Goal: Task Accomplishment & Management: Complete application form

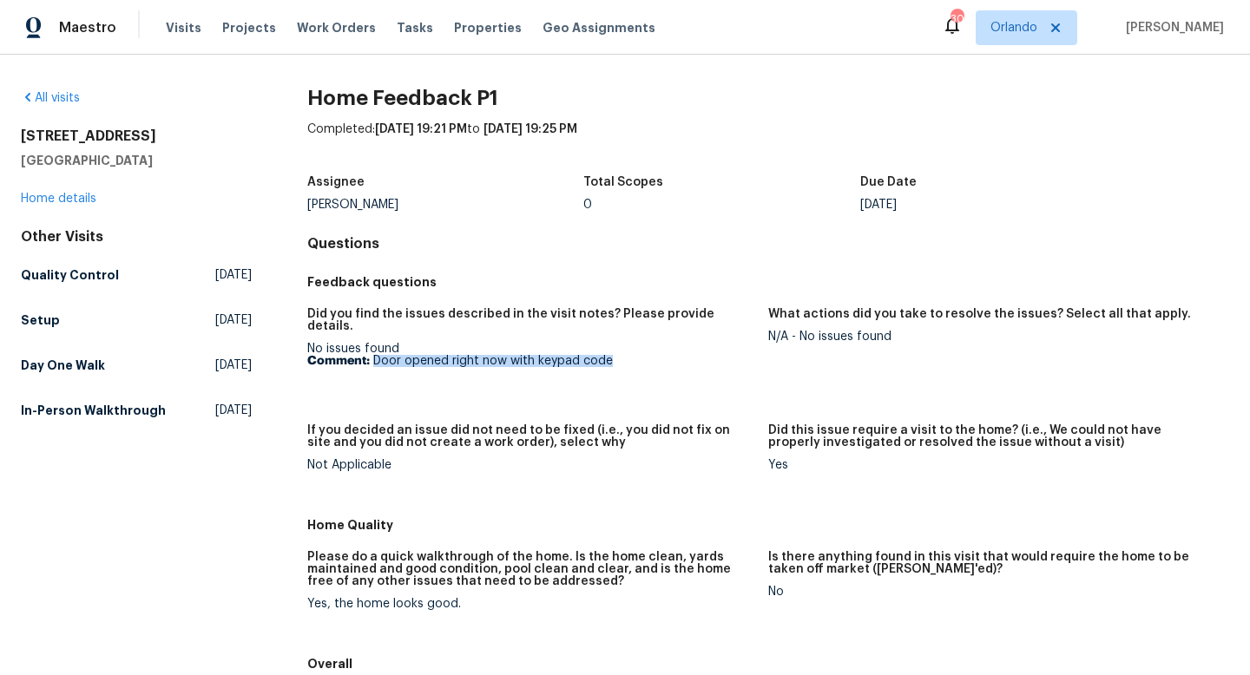
drag, startPoint x: 621, startPoint y: 350, endPoint x: 374, endPoint y: 348, distance: 247.4
click at [374, 355] on p "Comment: Door opened right now with keypad code" at bounding box center [530, 361] width 447 height 12
copy p "Door opened right now with keypad code"
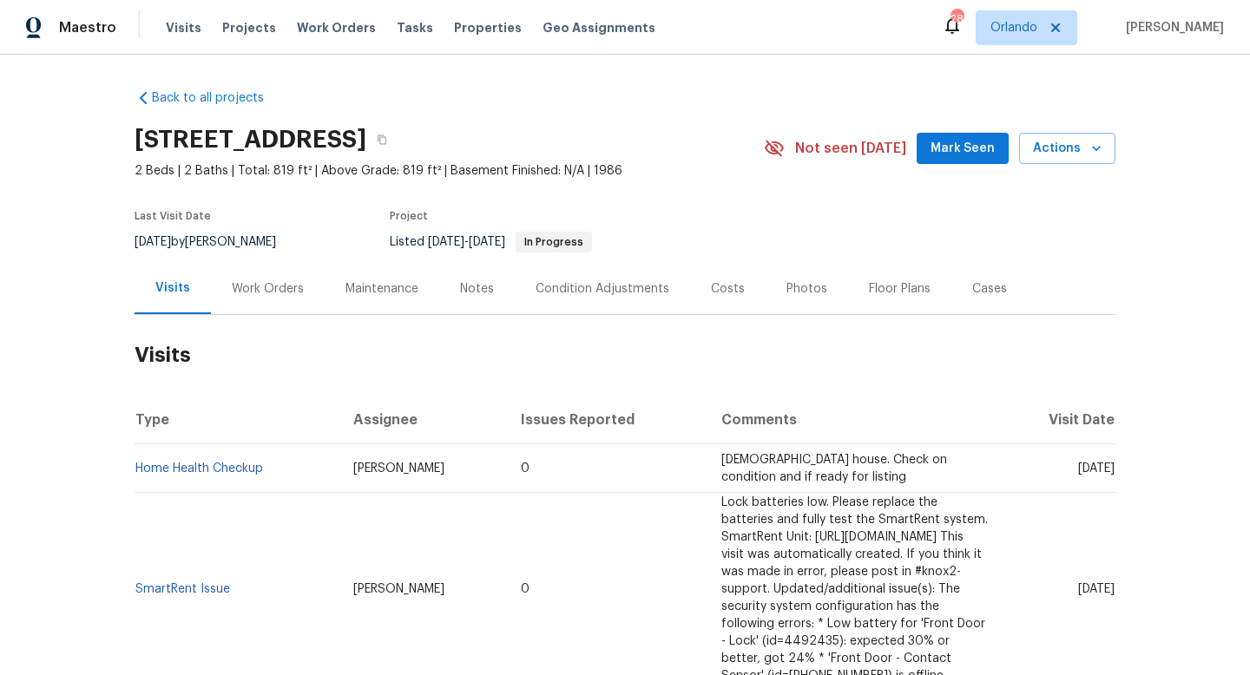
click at [244, 303] on div "Work Orders" at bounding box center [268, 288] width 114 height 51
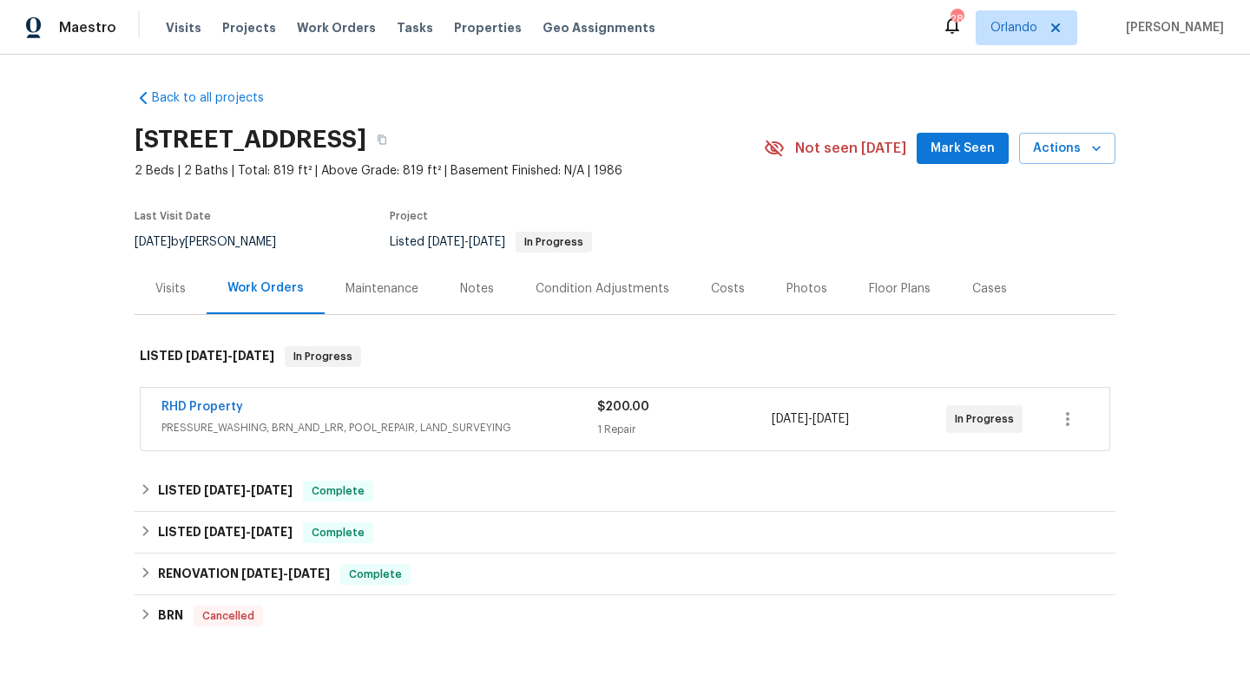
click at [365, 409] on div "RHD Property" at bounding box center [379, 408] width 436 height 21
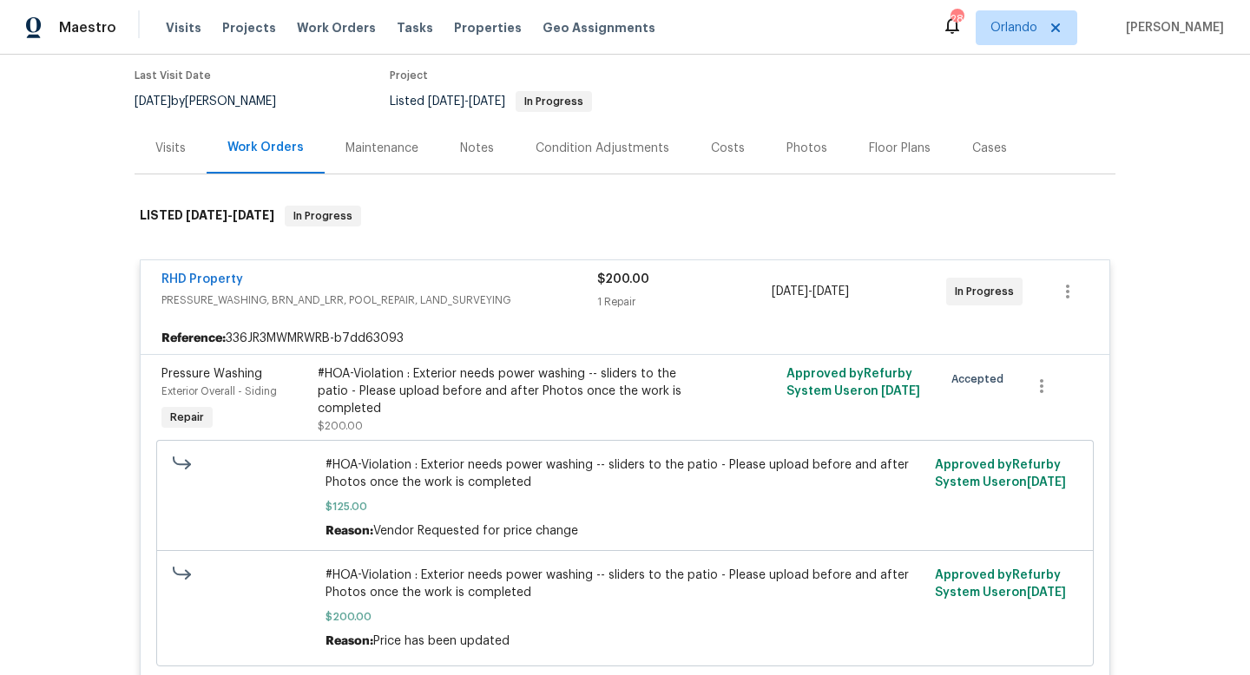
scroll to position [198, 0]
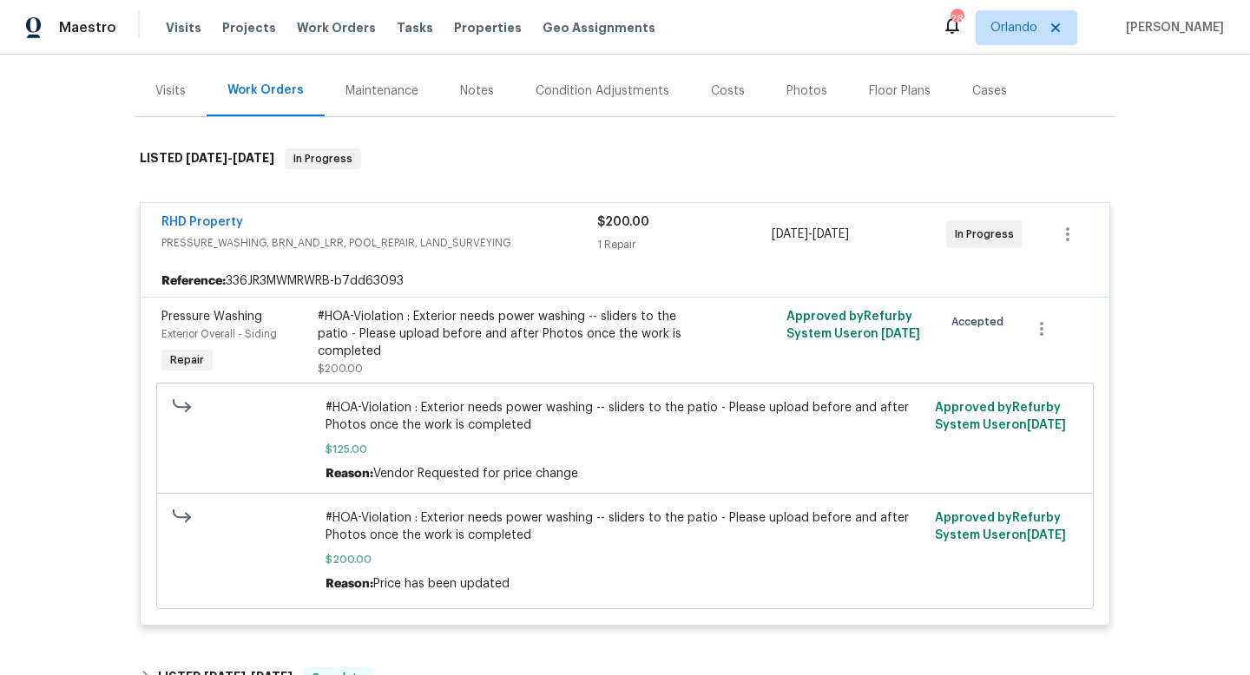
click at [365, 409] on span "#HOA-Violation : Exterior needs power washing -- sliders to the patio - Please …" at bounding box center [625, 416] width 600 height 35
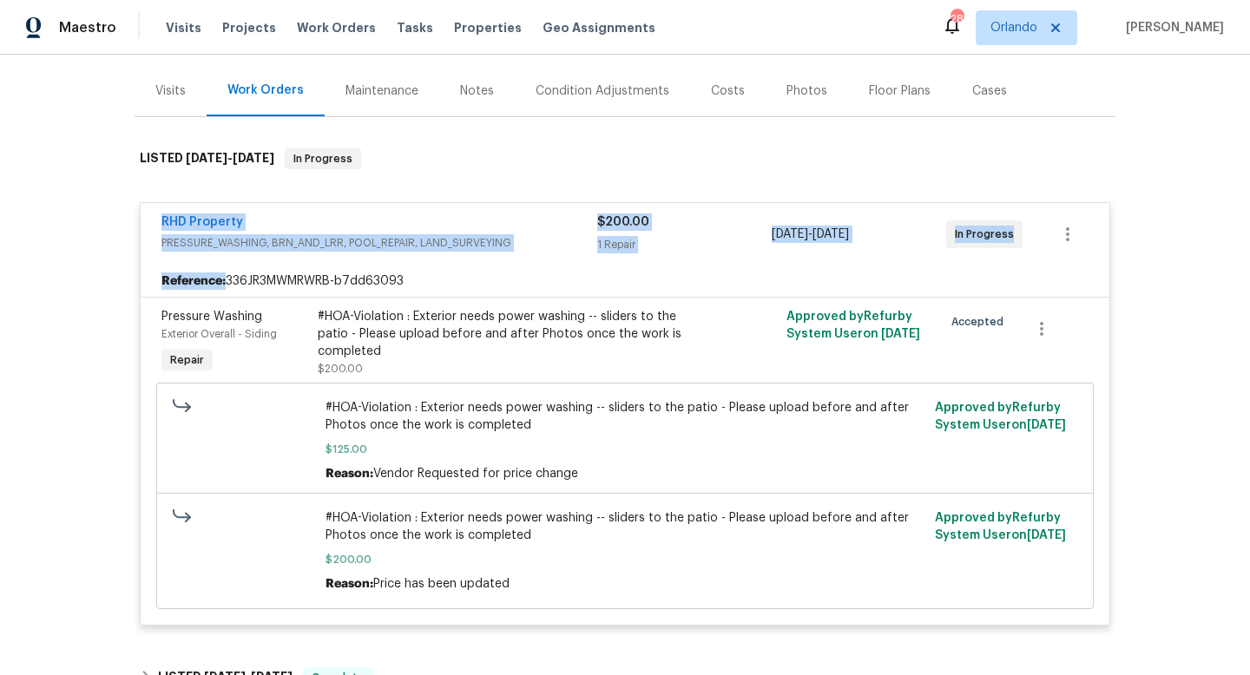
drag, startPoint x: 149, startPoint y: 212, endPoint x: 975, endPoint y: 279, distance: 828.2
click at [975, 281] on div "RHD Property PRESSURE_WASHING, BRN_AND_LRR, POOL_REPAIR, LAND_SURVEYING $200.00…" at bounding box center [625, 414] width 970 height 424
copy div "RHD Property PRESSURE_WASHING, BRN_AND_LRR, POOL_REPAIR, LAND_SURVEYING $200.00…"
click at [98, 270] on div "Back to all projects 3706 Chimney Ridge Pl Apt 8, Durham, NC 27713 2 Beds | 2 B…" at bounding box center [625, 365] width 1250 height 621
drag, startPoint x: 151, startPoint y: 213, endPoint x: 1035, endPoint y: 259, distance: 884.8
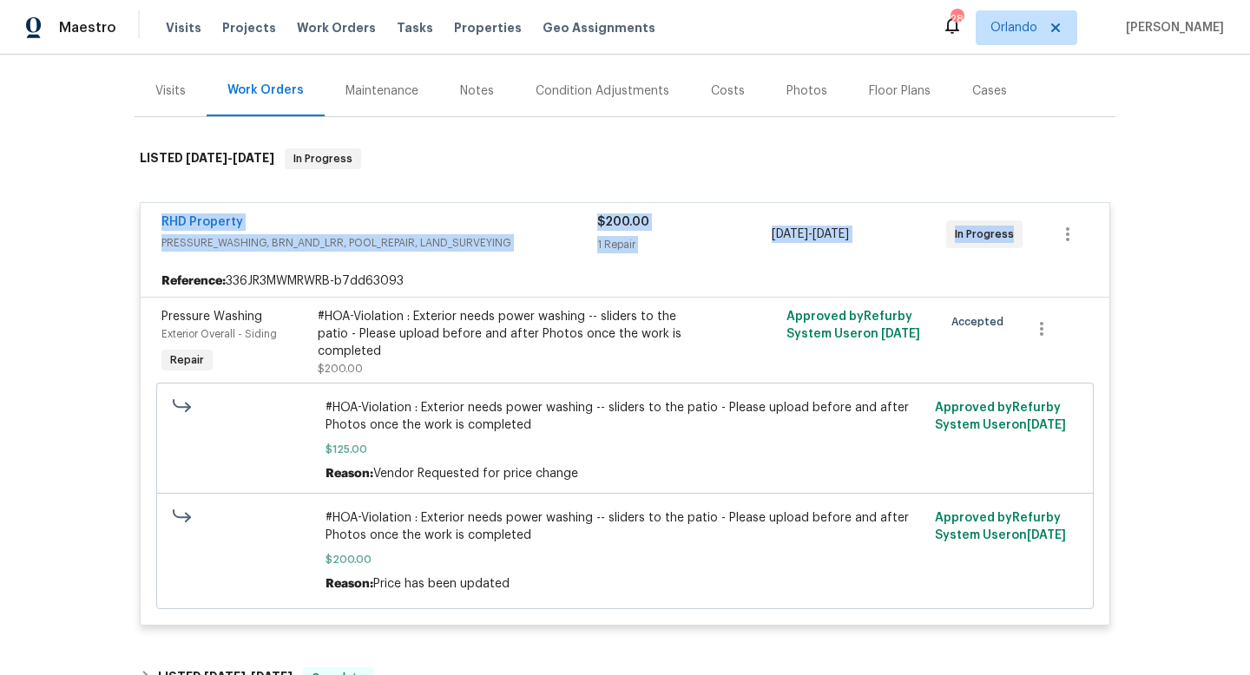
click at [1035, 260] on div "RHD Property PRESSURE_WASHING, BRN_AND_LRR, POOL_REPAIR, LAND_SURVEYING $200.00…" at bounding box center [625, 234] width 969 height 62
copy div "RHD Property PRESSURE_WASHING, BRN_AND_LRR, POOL_REPAIR, LAND_SURVEYING $200.00…"
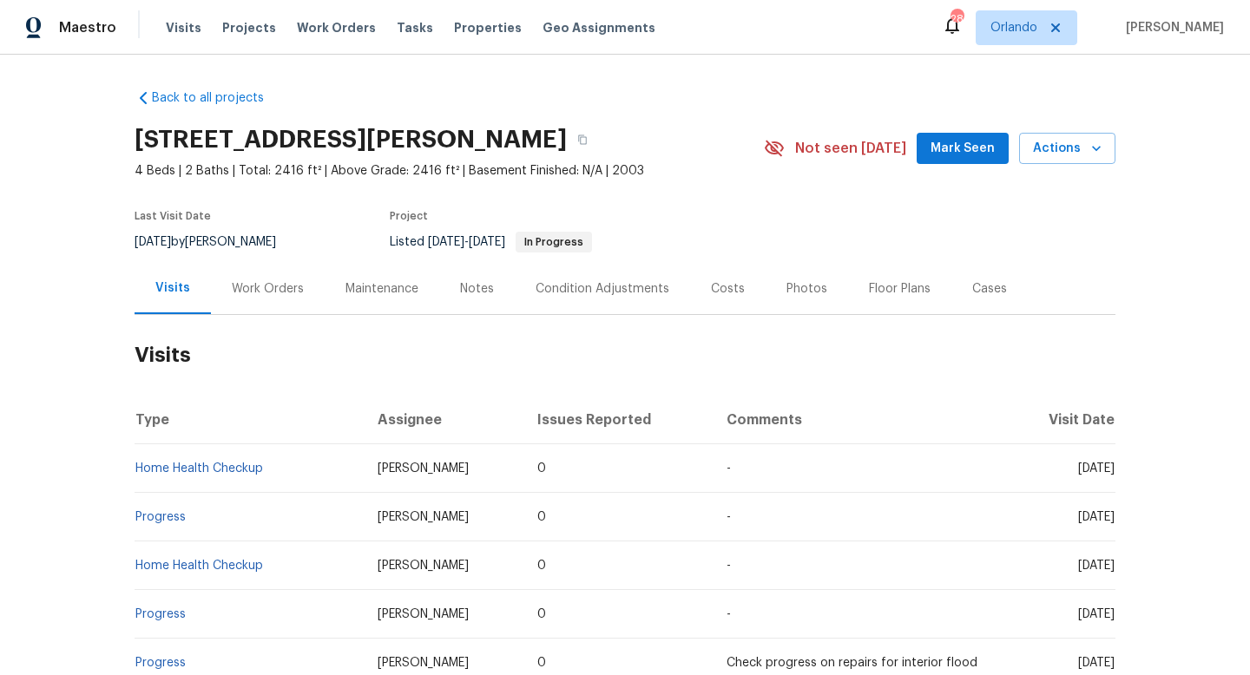
click at [278, 284] on div "Work Orders" at bounding box center [268, 288] width 72 height 17
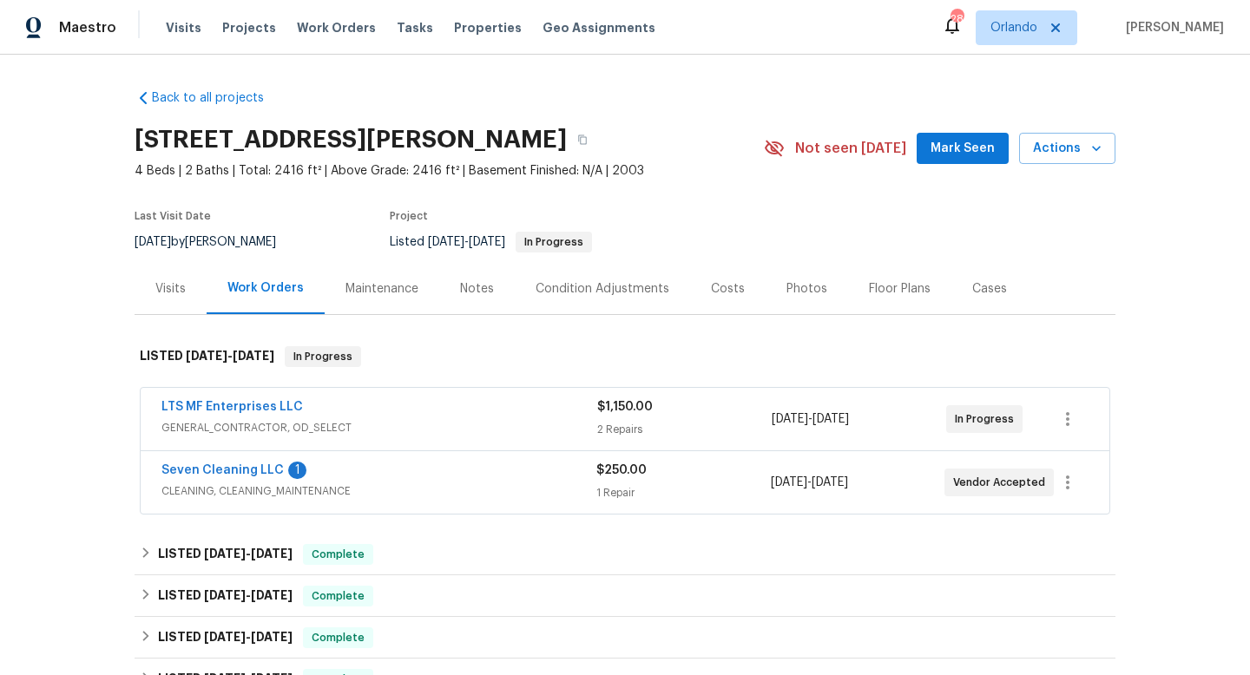
click at [401, 429] on span "GENERAL_CONTRACTOR, OD_SELECT" at bounding box center [379, 427] width 436 height 17
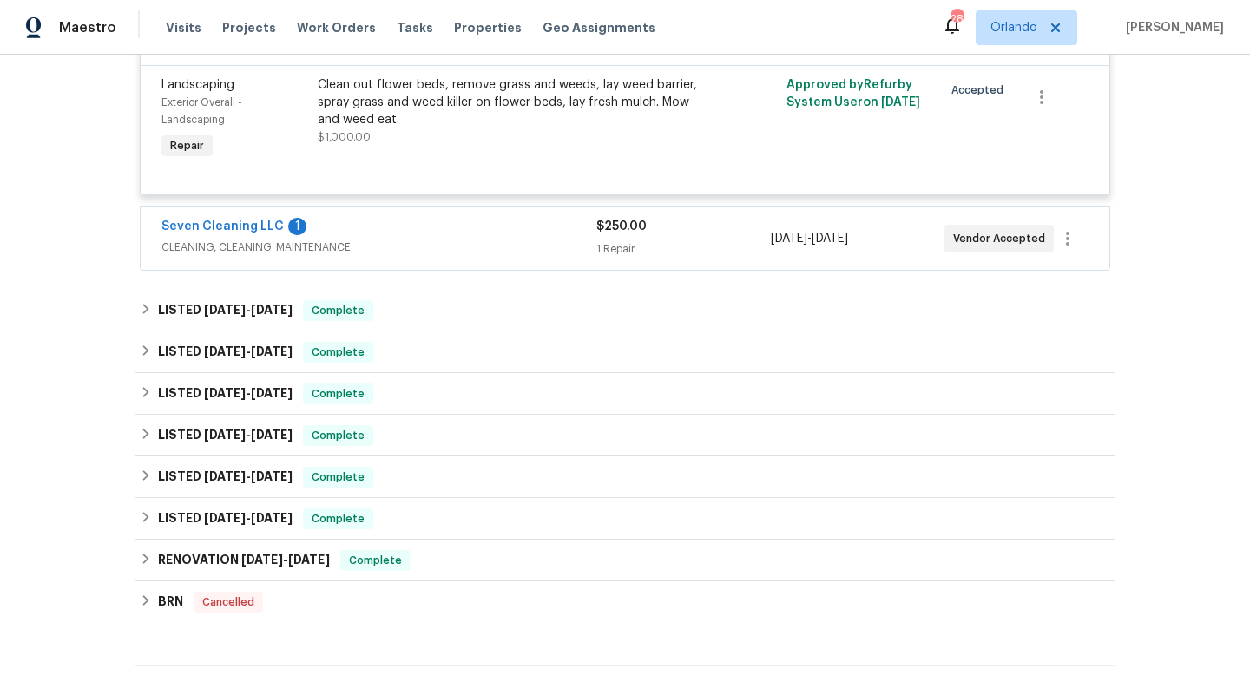
scroll to position [595, 0]
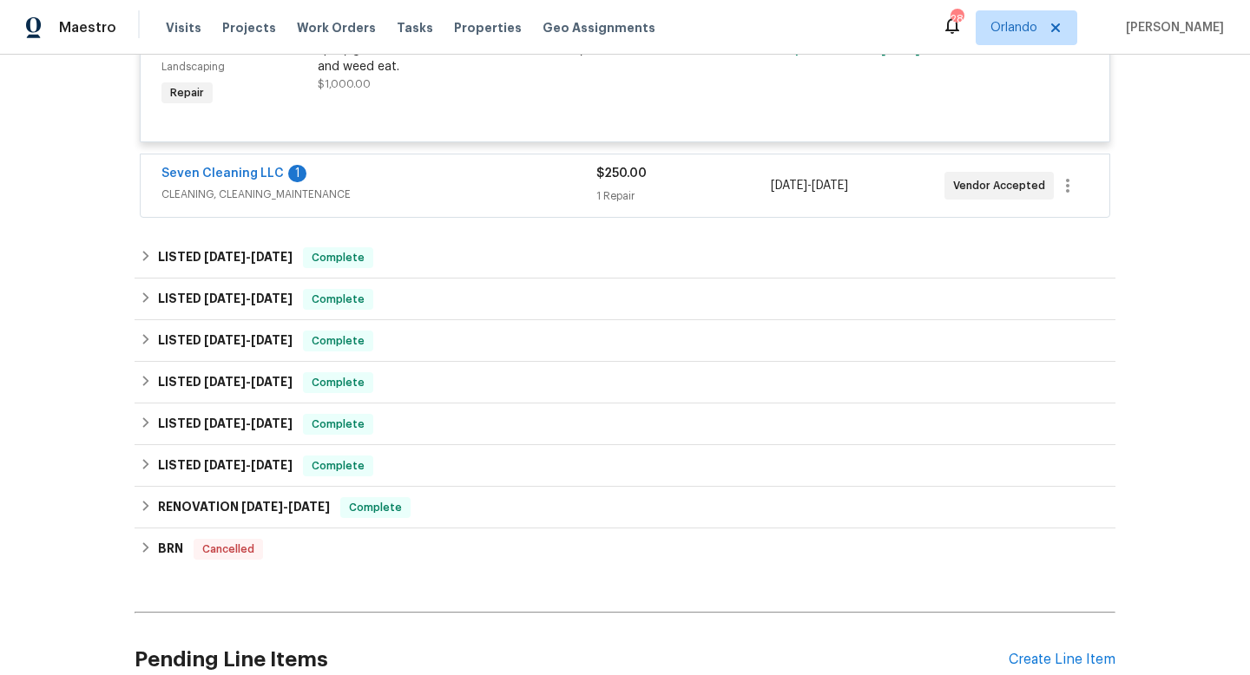
click at [478, 186] on div "Seven Cleaning LLC 1" at bounding box center [378, 175] width 435 height 21
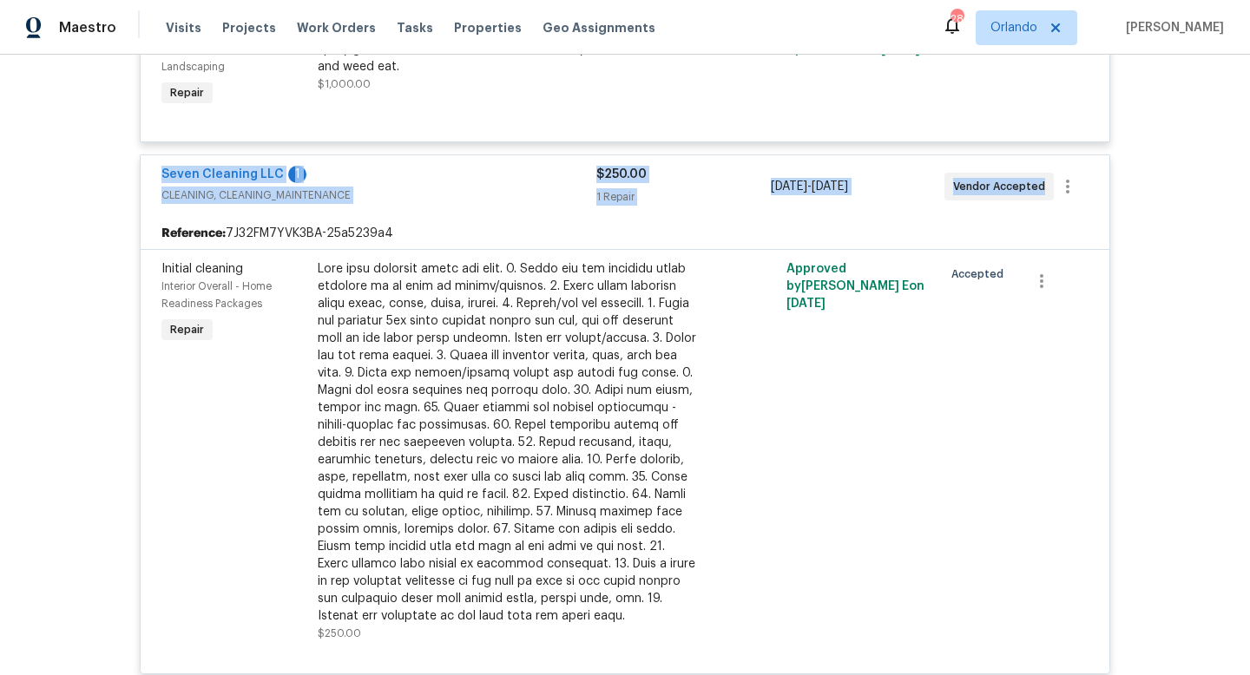
drag, startPoint x: 141, startPoint y: 187, endPoint x: 1096, endPoint y: 188, distance: 954.8
click at [1096, 188] on div "Seven Cleaning LLC 1 CLEANING, CLEANING_MAINTENANCE $250.00 1 Repair 9/9/2025 -…" at bounding box center [625, 186] width 969 height 62
copy div "Seven Cleaning LLC 1 CLEANING, CLEANING_MAINTENANCE $250.00 1 Repair 9/9/2025 -…"
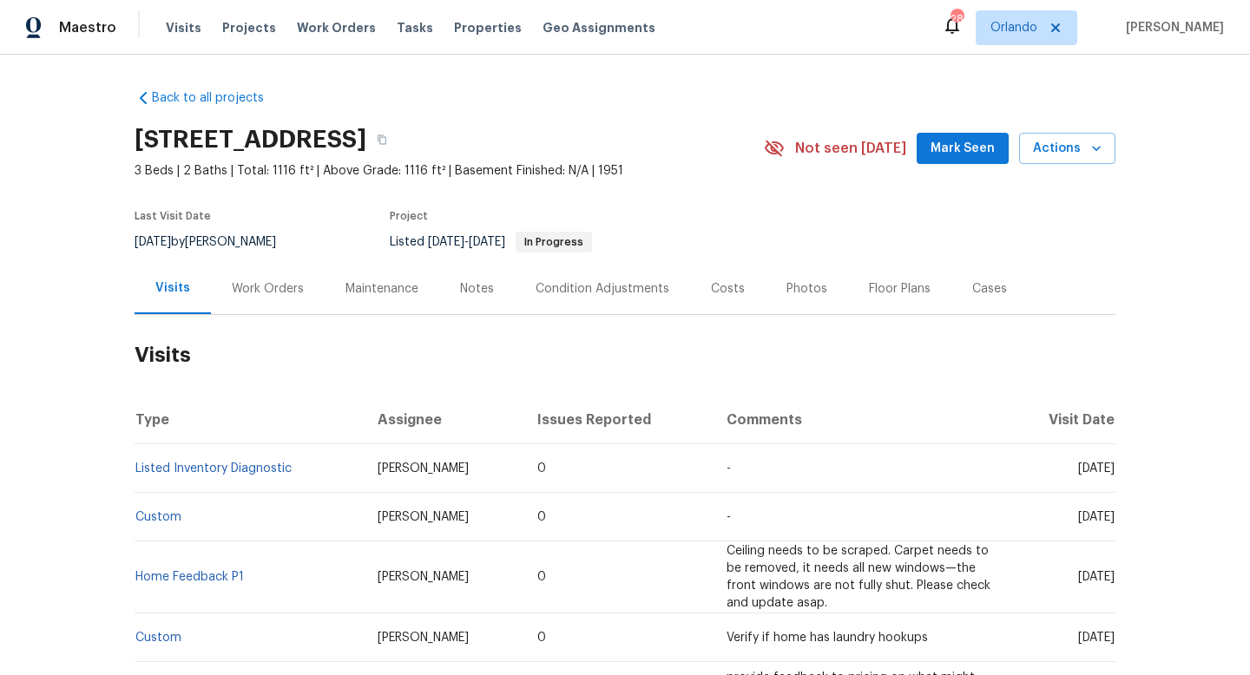
click at [265, 300] on div "Work Orders" at bounding box center [268, 288] width 114 height 51
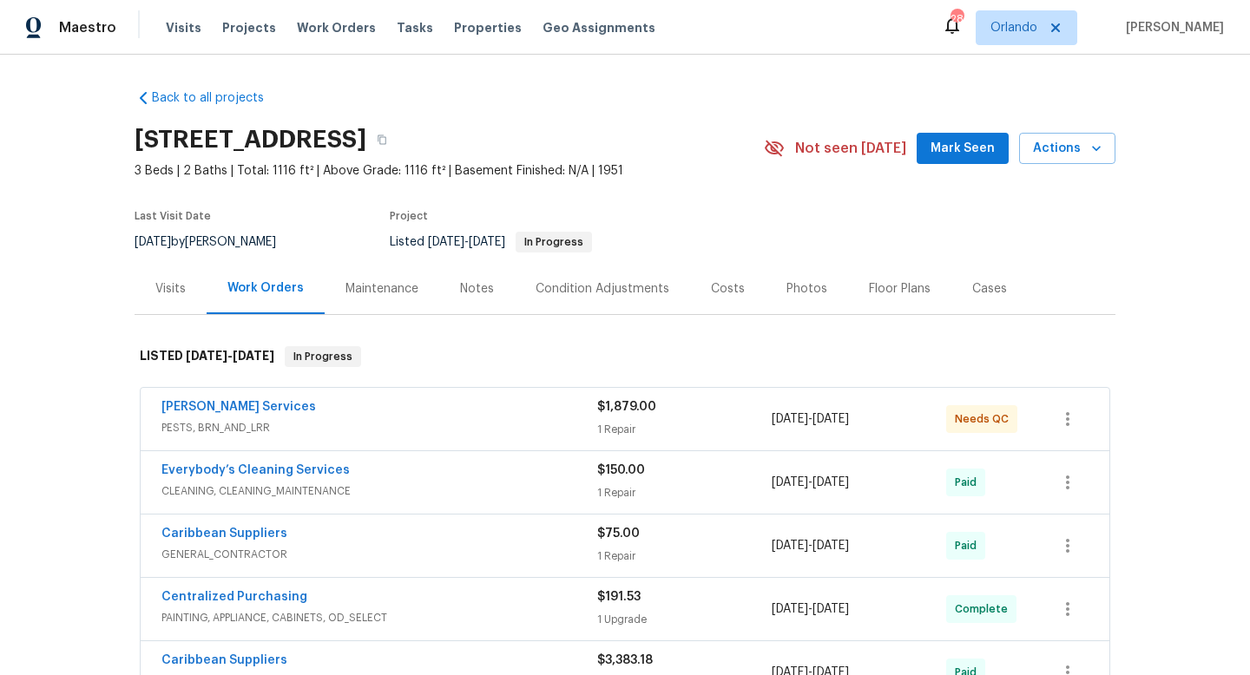
click at [961, 293] on div "Cases" at bounding box center [989, 288] width 76 height 51
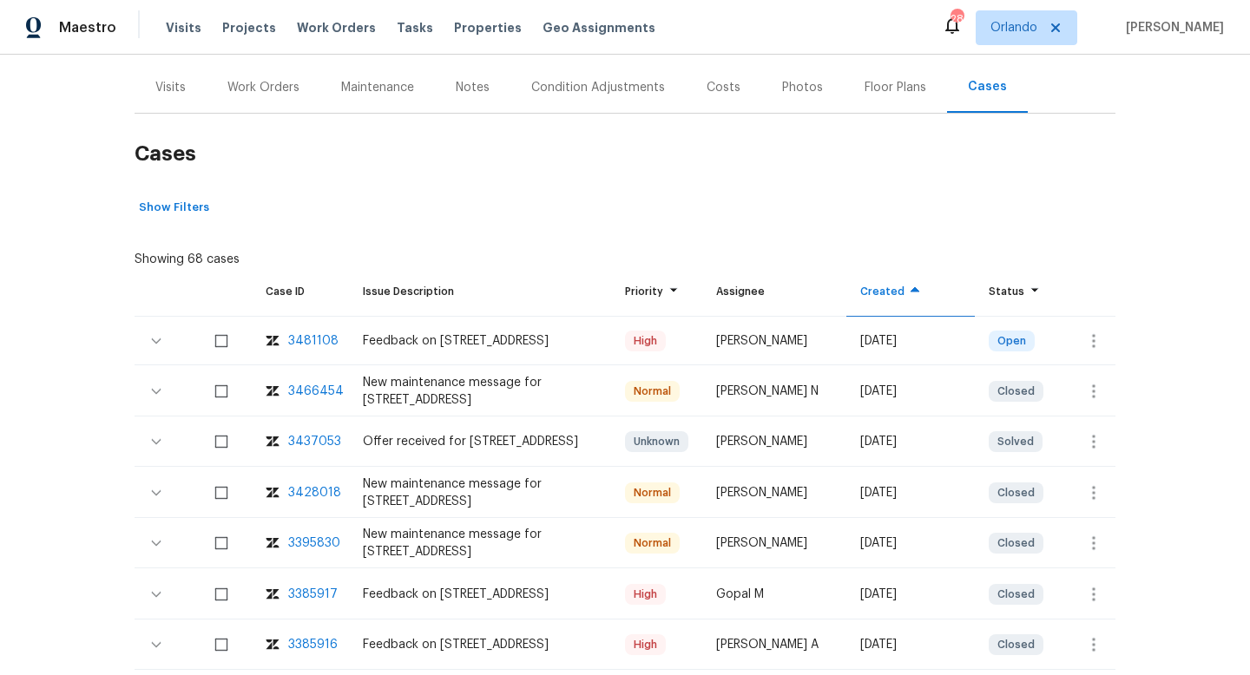
scroll to position [206, 0]
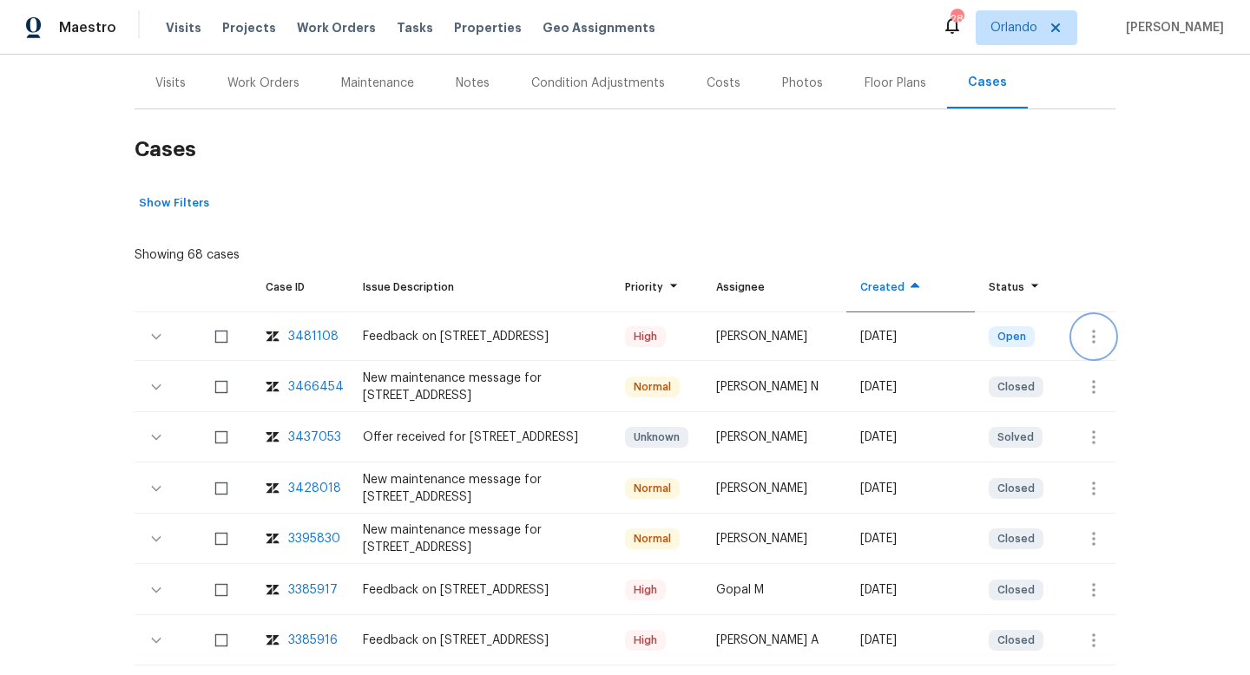
click at [1097, 335] on icon "button" at bounding box center [1093, 336] width 21 height 21
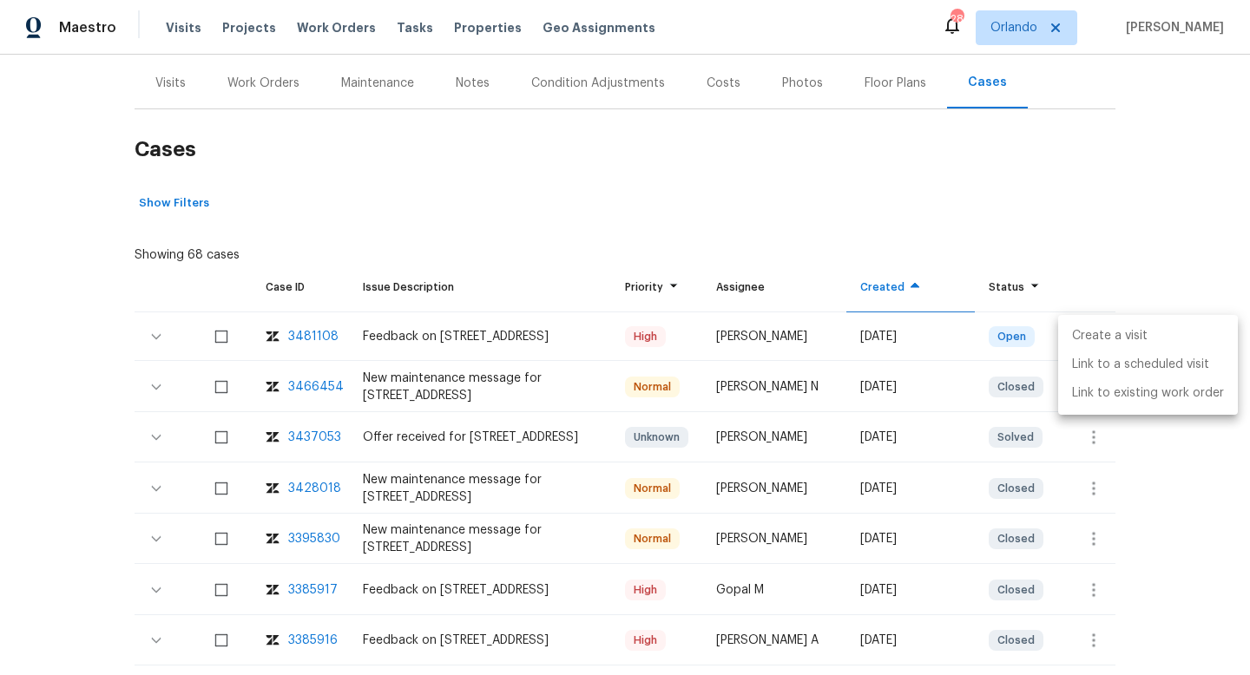
click at [1093, 339] on li "Create a visit" at bounding box center [1148, 336] width 180 height 29
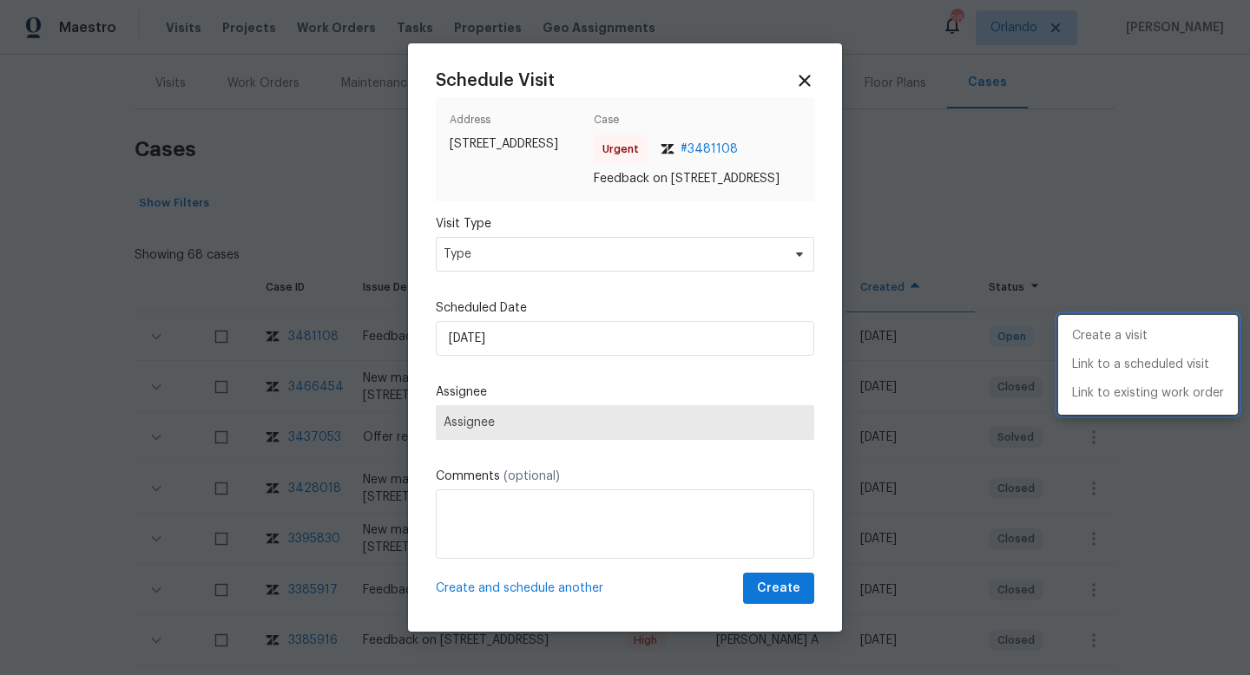
click at [462, 269] on div at bounding box center [625, 337] width 1250 height 675
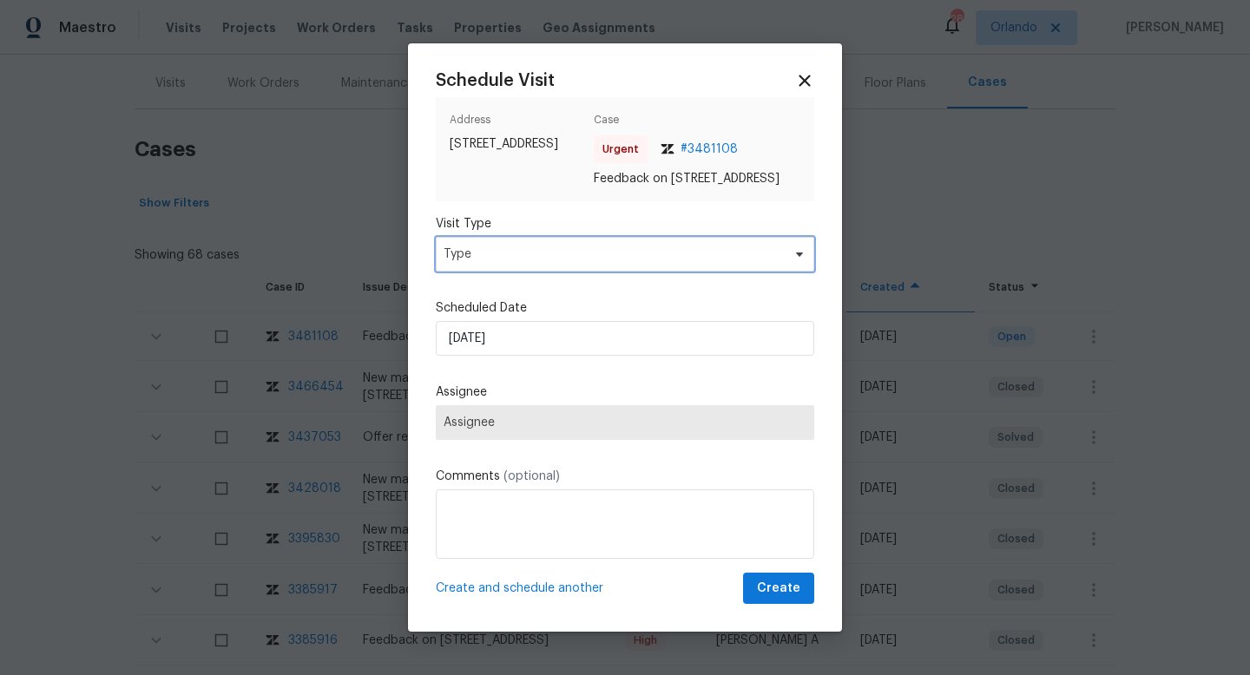
click at [487, 253] on span "Type" at bounding box center [613, 254] width 338 height 17
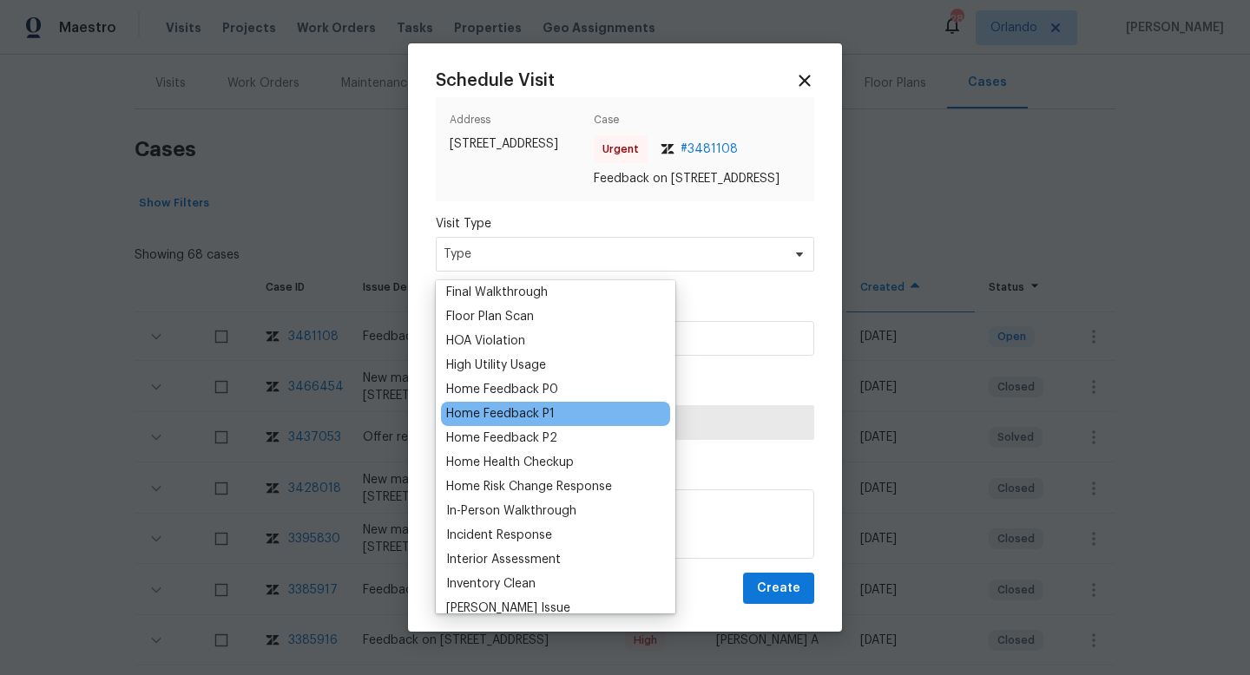
scroll to position [451, 0]
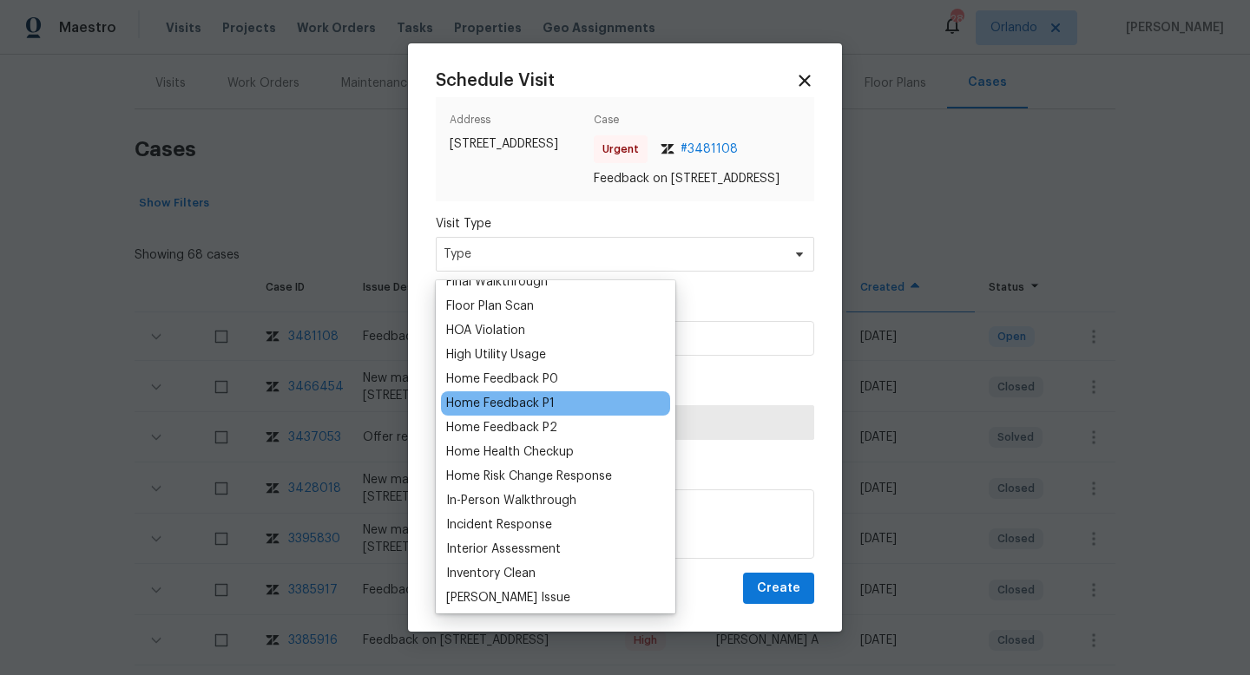
click at [506, 406] on div "Home Feedback P1" at bounding box center [500, 403] width 108 height 17
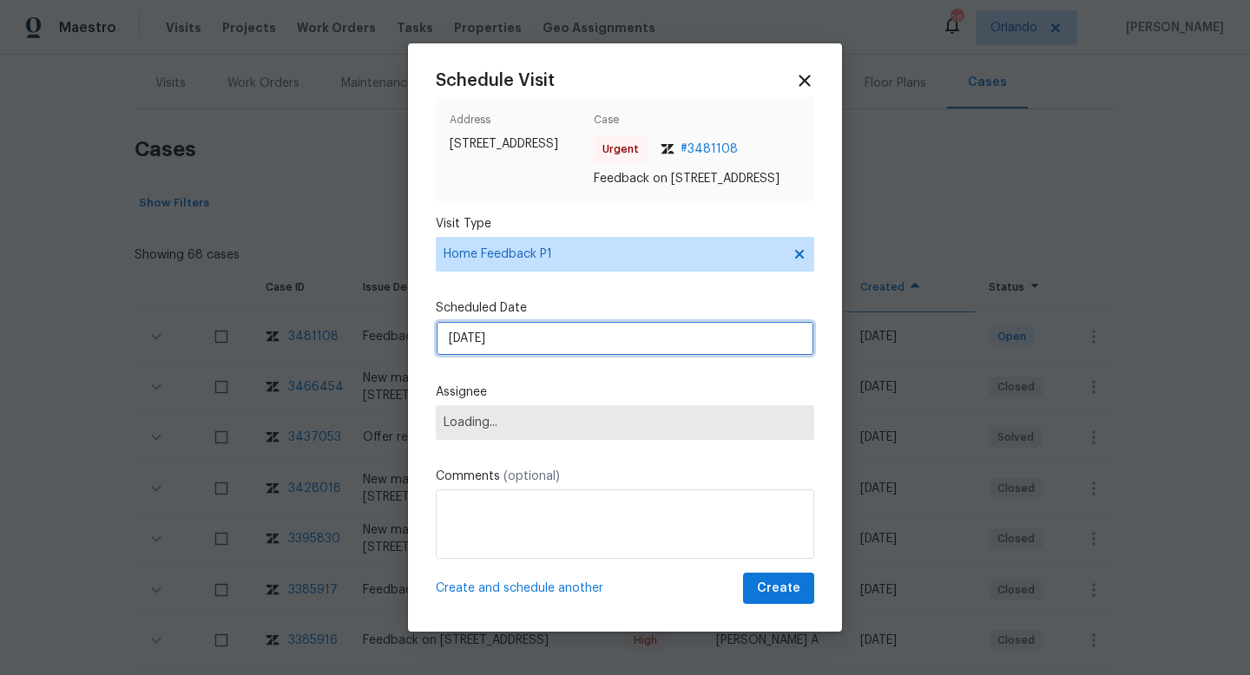
click at [491, 337] on input "11/09/2025" at bounding box center [625, 338] width 378 height 35
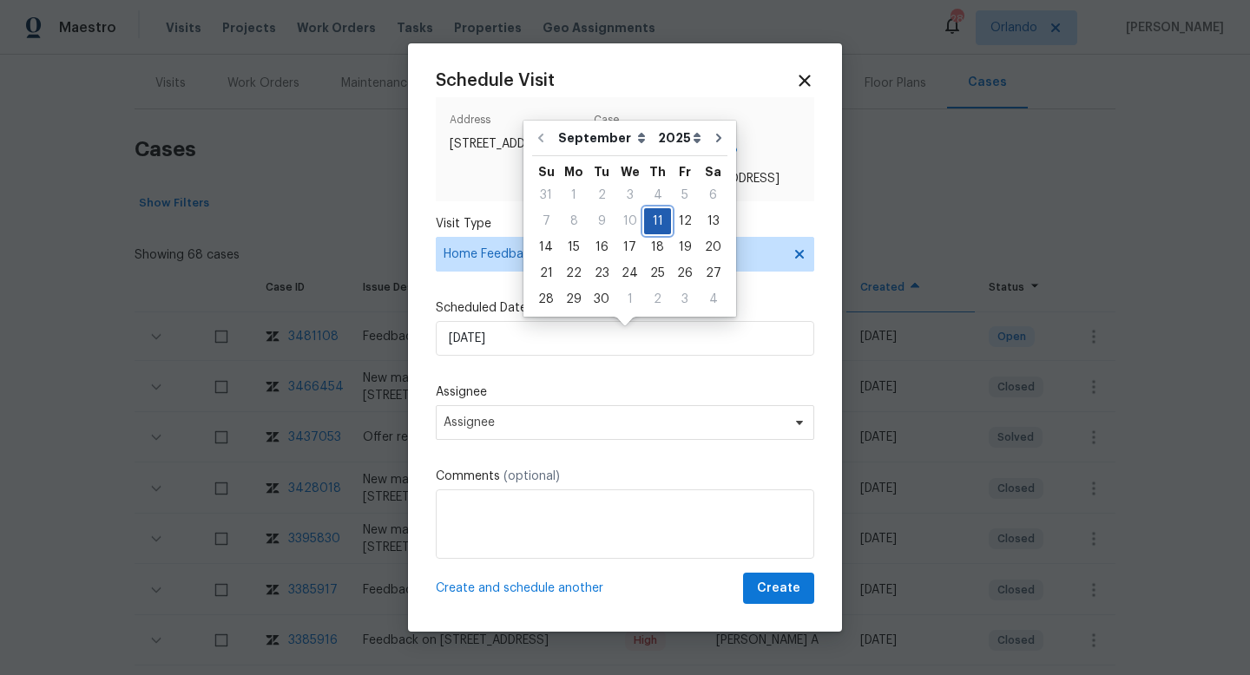
click at [654, 228] on div "11" at bounding box center [657, 221] width 27 height 24
click at [523, 394] on label "Assignee" at bounding box center [625, 392] width 378 height 17
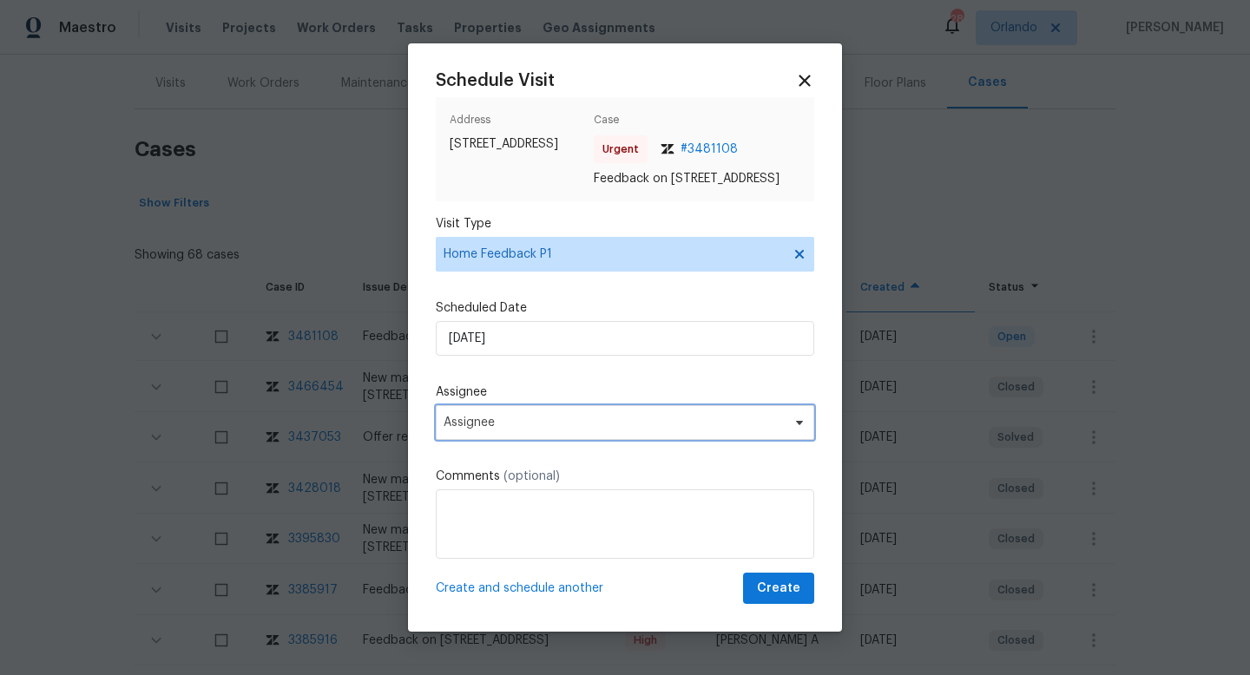
click at [494, 430] on span "Assignee" at bounding box center [614, 423] width 340 height 14
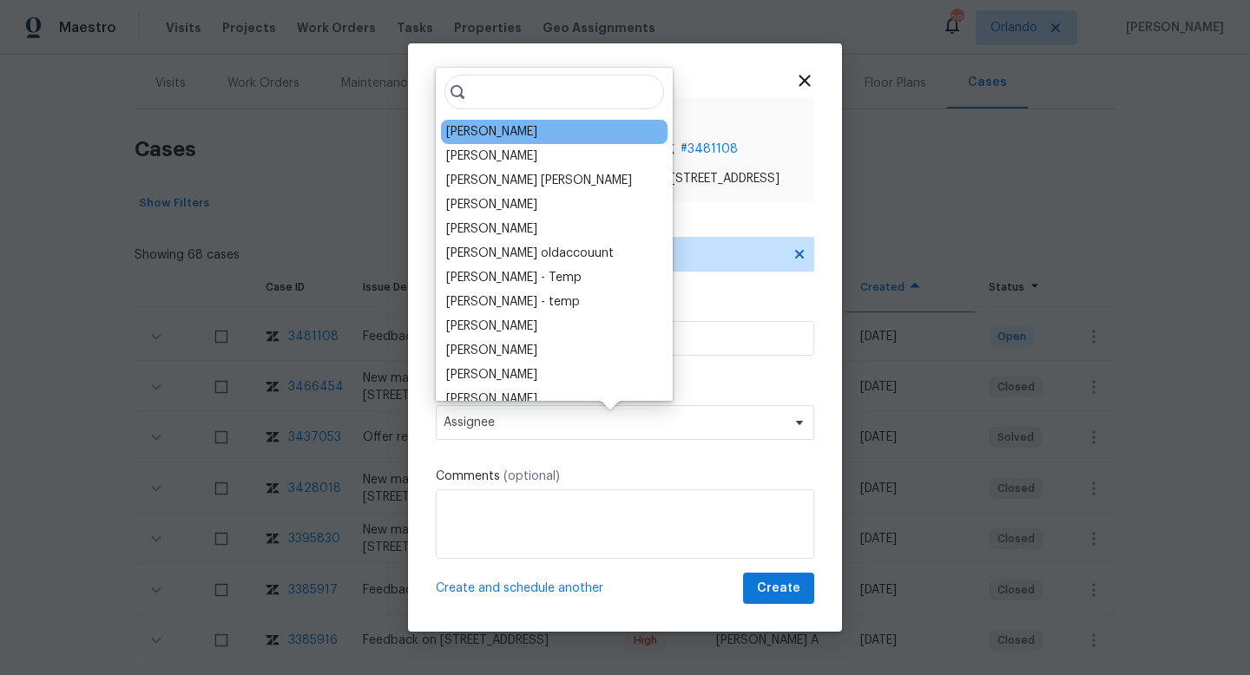
click at [480, 141] on div "Mat Smith" at bounding box center [554, 132] width 227 height 24
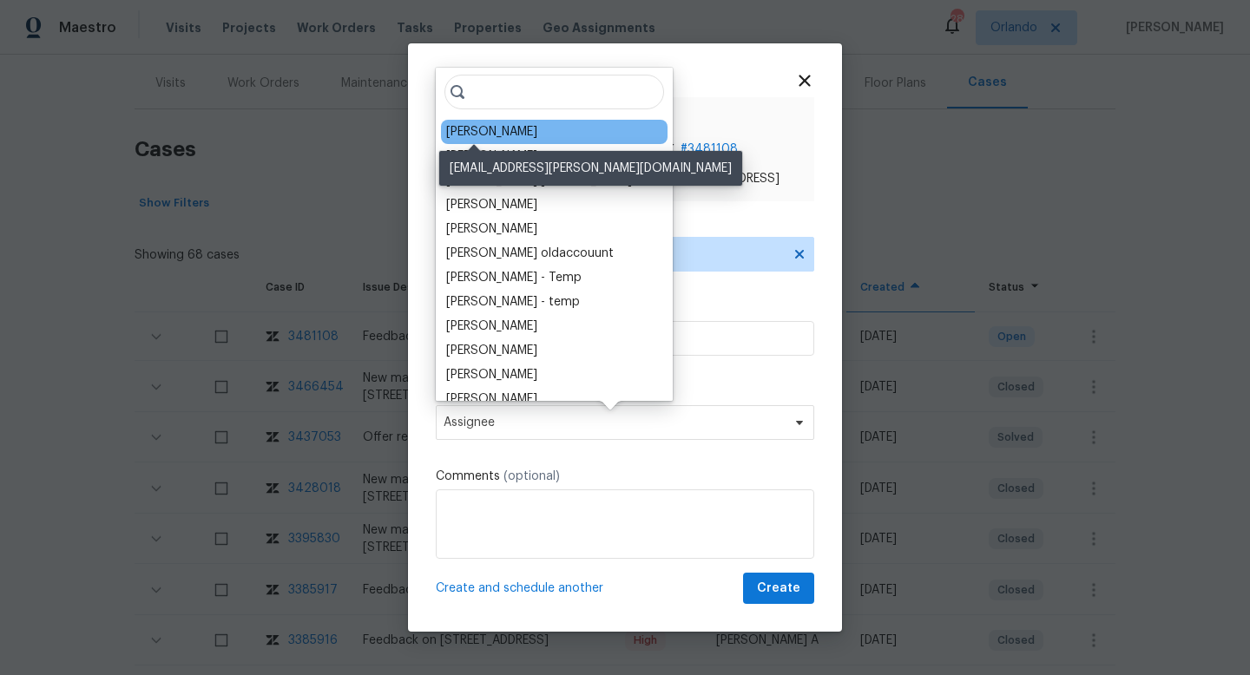
click at [483, 130] on div "Mat Smith" at bounding box center [491, 131] width 91 height 17
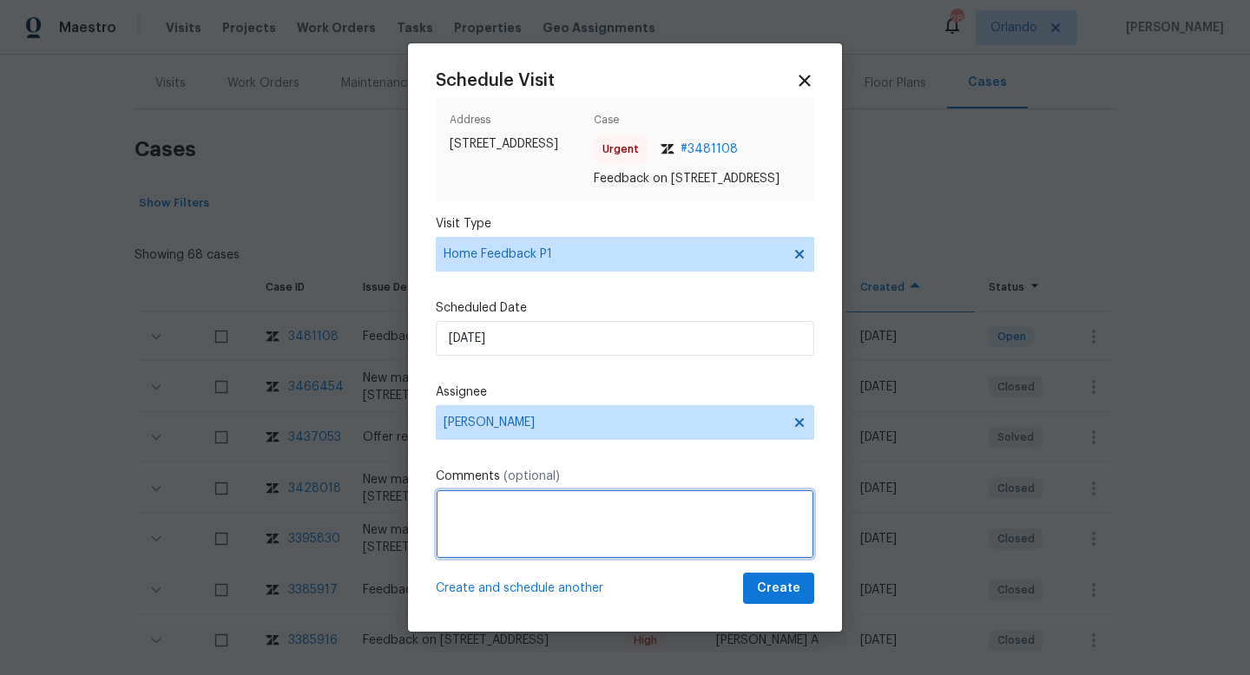
click at [516, 516] on textarea at bounding box center [625, 524] width 378 height 69
type textarea "w"
paste textarea "buyer call to advise the door wont lock, she close it but she did not ear when …"
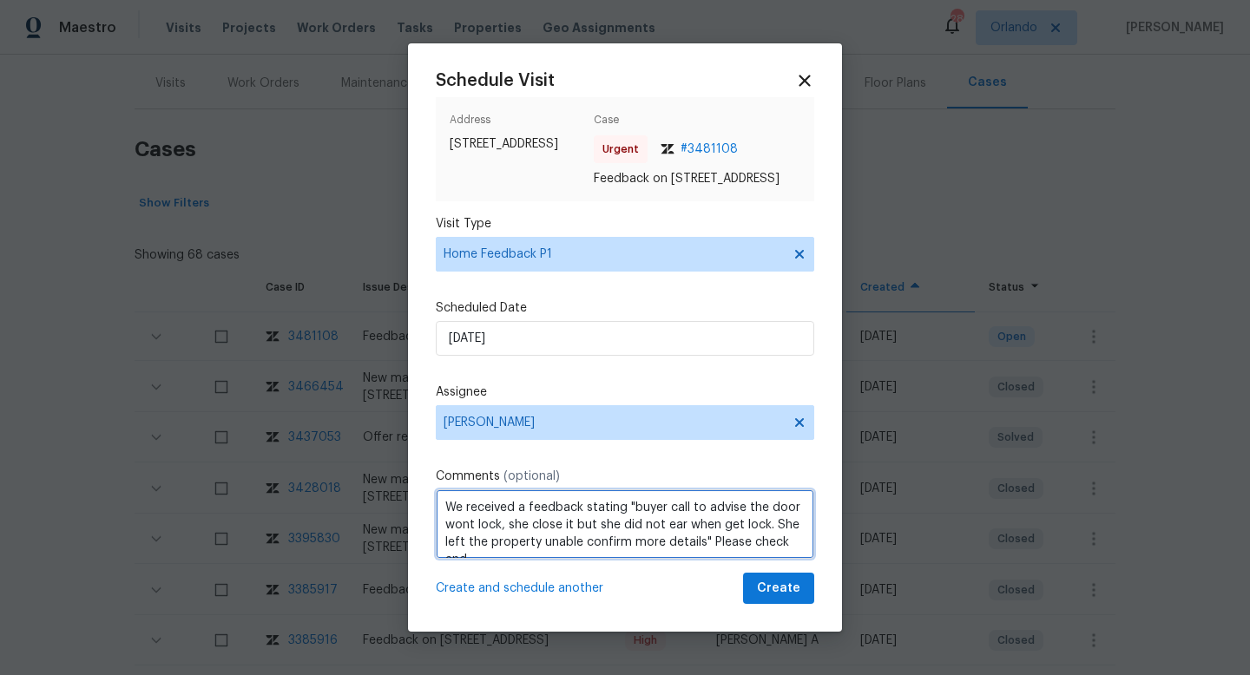
scroll to position [8, 0]
type textarea "We received a feedback stating "buyer call to advise the door wont lock, she cl…"
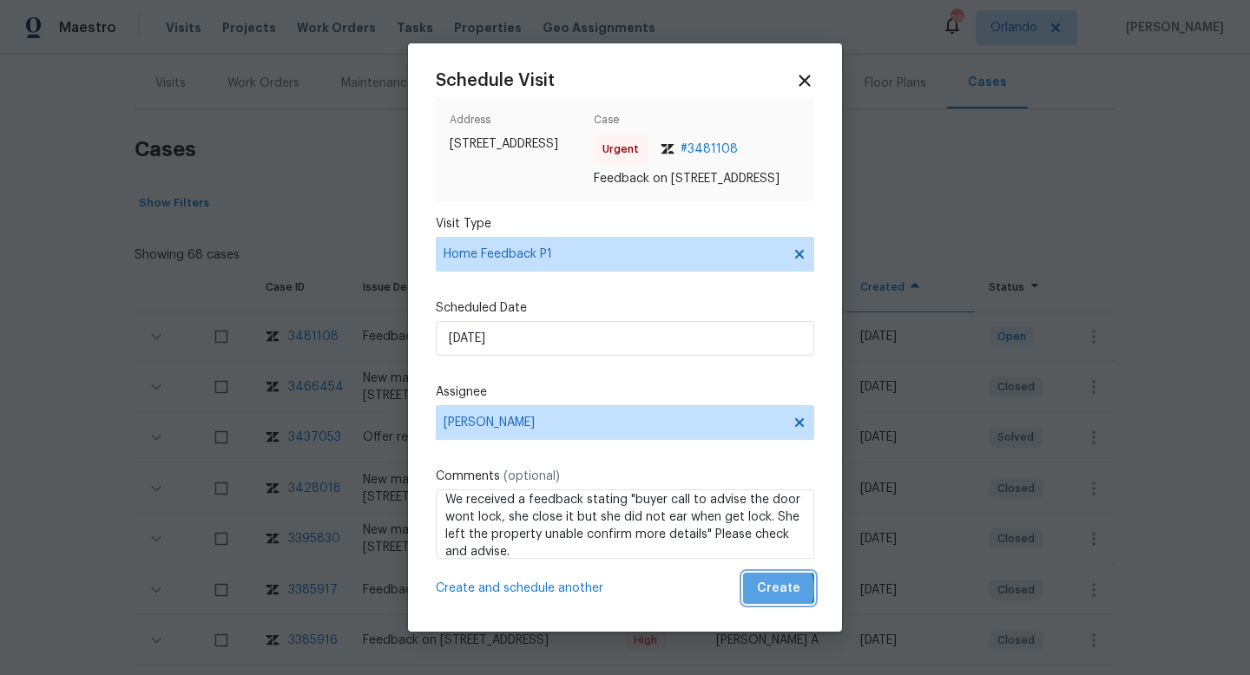
click at [769, 598] on span "Create" at bounding box center [778, 589] width 43 height 22
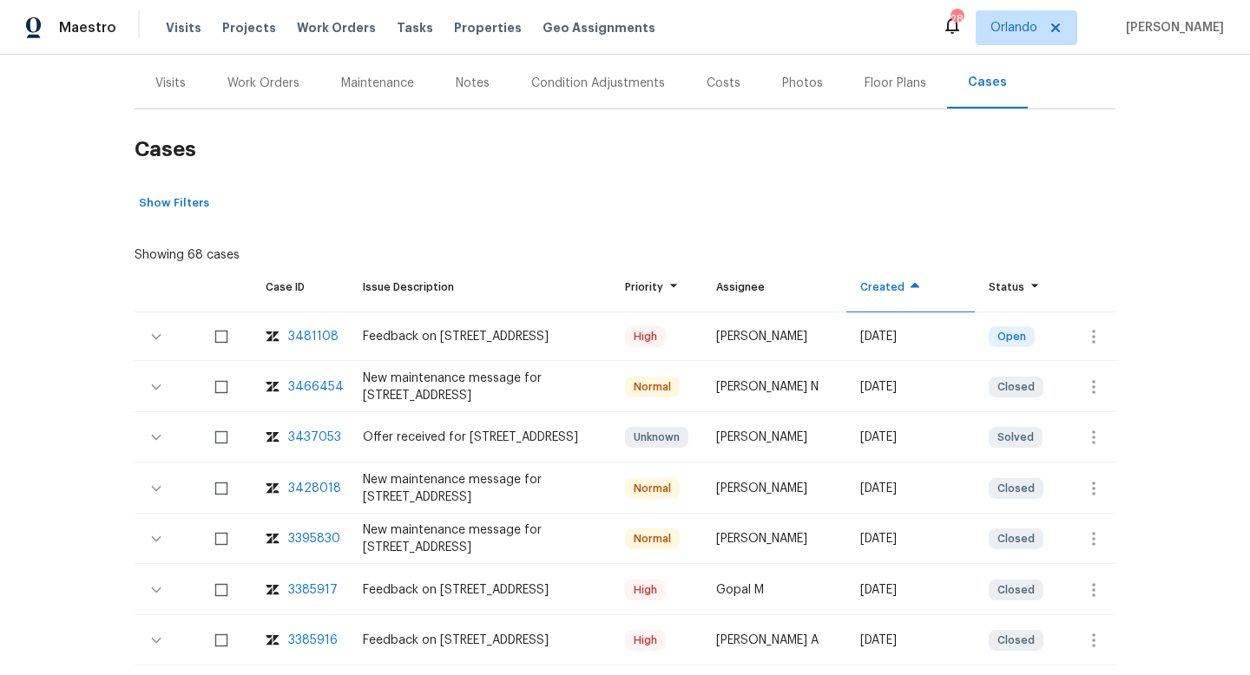
scroll to position [0, 0]
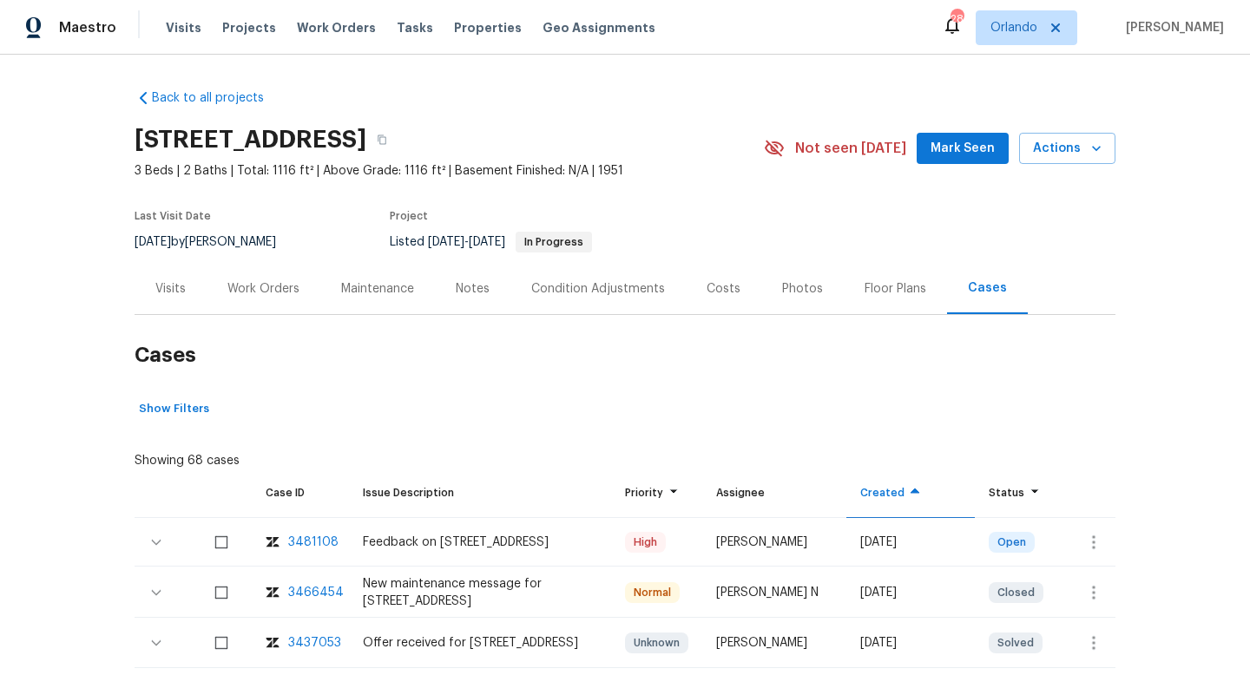
click at [190, 236] on div "9/5/2025 by Mat Smith" at bounding box center [216, 242] width 162 height 21
copy div "9/5/2025 by Mat Smith"
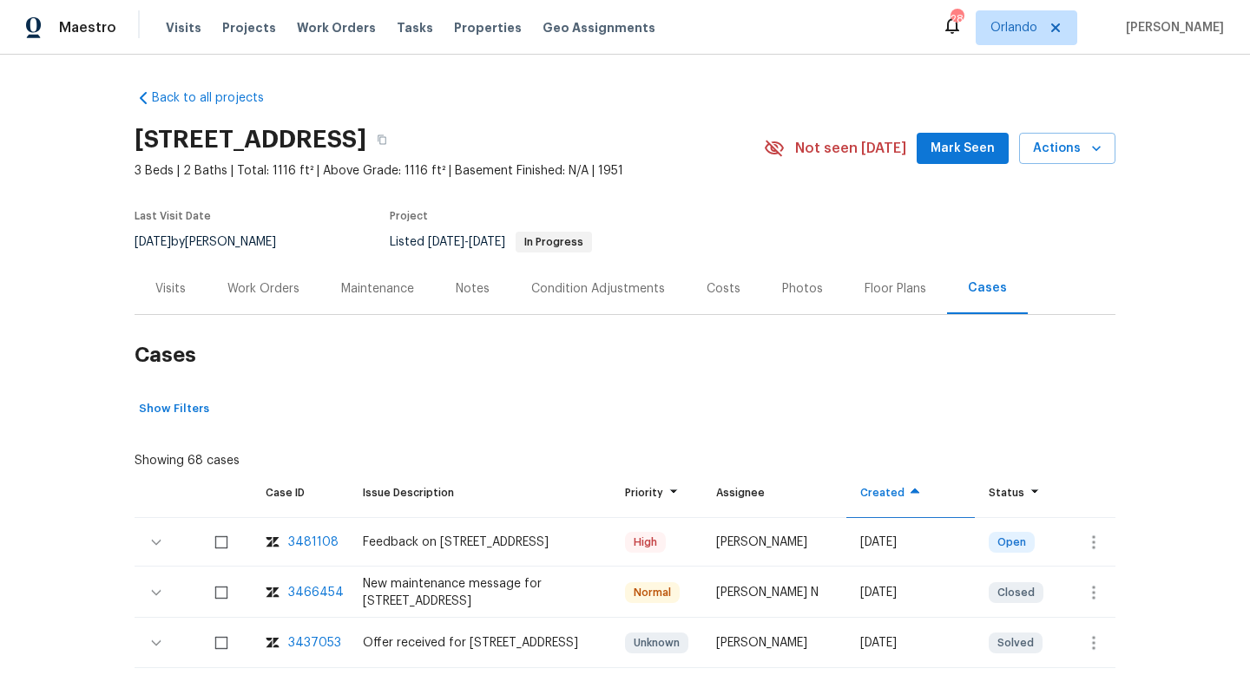
click at [240, 293] on div "Work Orders" at bounding box center [263, 288] width 72 height 17
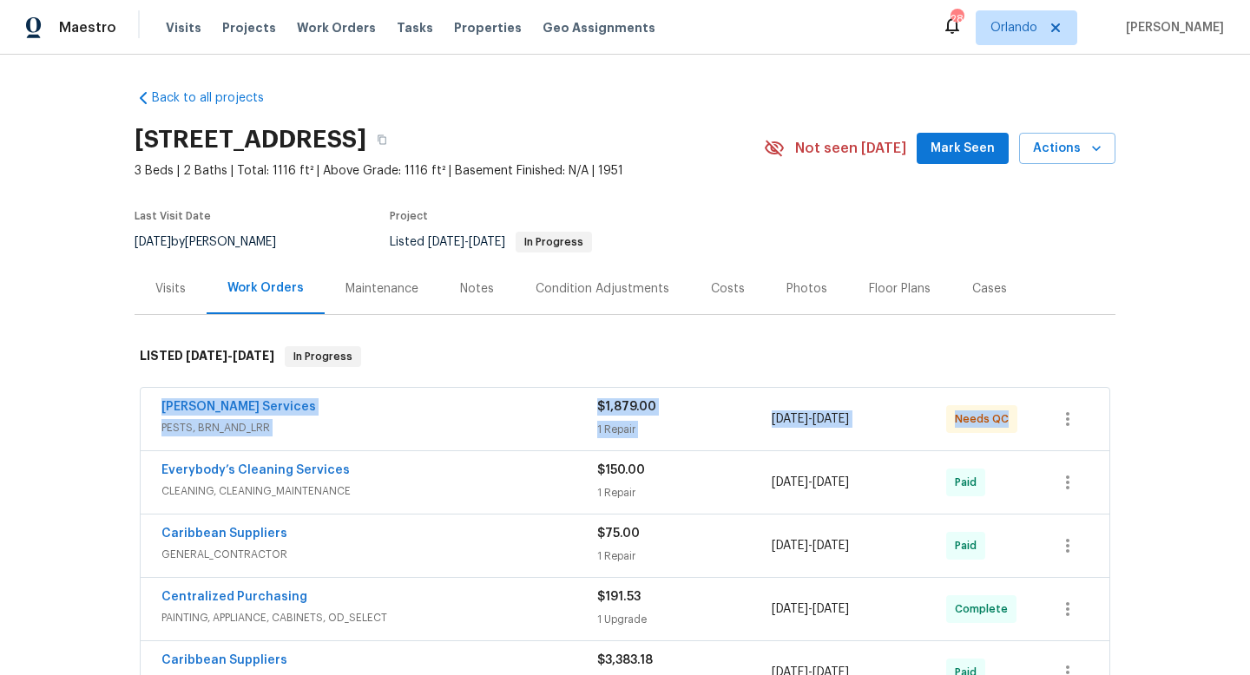
drag, startPoint x: 141, startPoint y: 412, endPoint x: 1055, endPoint y: 419, distance: 913.2
click at [1055, 424] on div "Massey Services PESTS, BRN_AND_LRR $1,879.00 1 Repair 6/4/2025 - 6/13/2025 Need…" at bounding box center [625, 419] width 969 height 62
copy div "Massey Services PESTS, BRN_AND_LRR $1,879.00 1 Repair 6/4/2025 - 6/13/2025 Need…"
click at [236, 273] on div "Work Orders" at bounding box center [266, 288] width 118 height 51
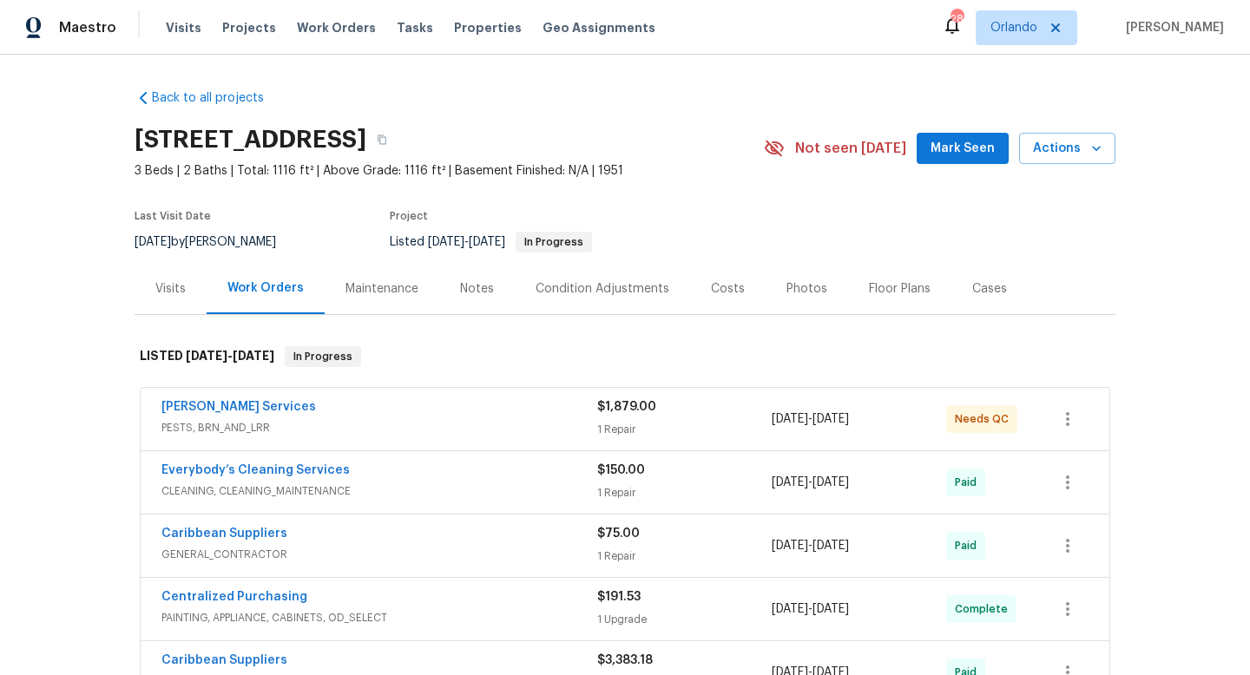
click at [160, 303] on div "Visits" at bounding box center [171, 288] width 72 height 51
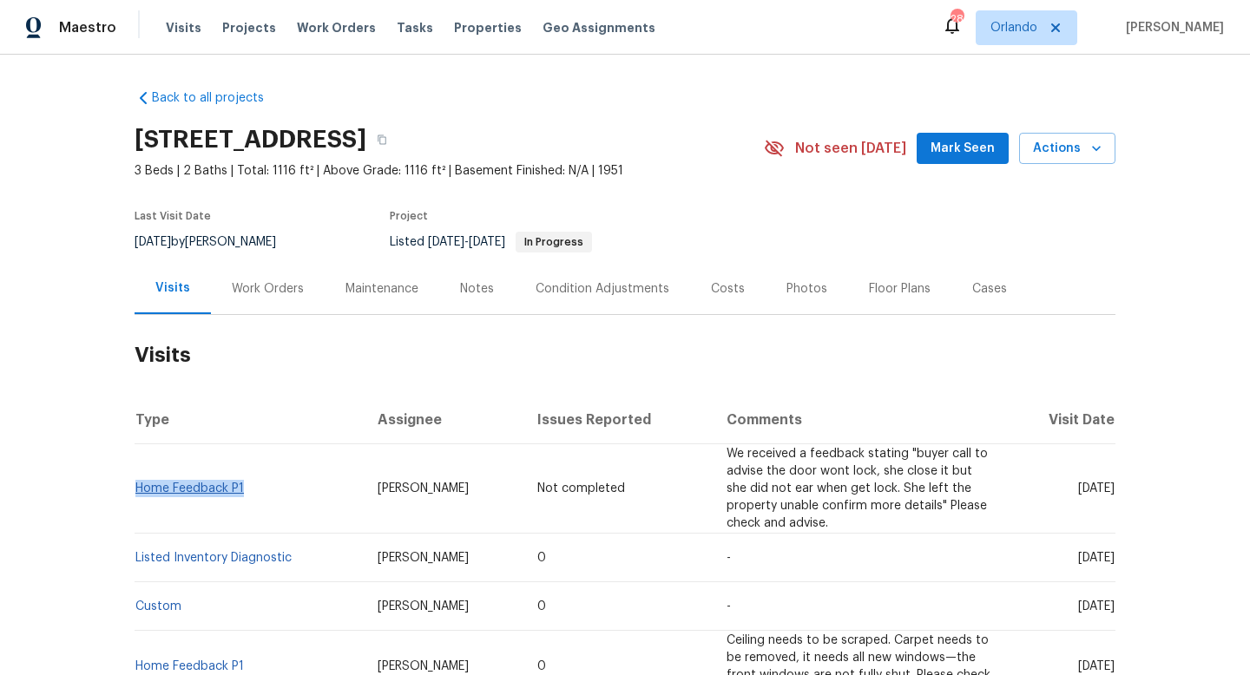
drag, startPoint x: 260, startPoint y: 480, endPoint x: 139, endPoint y: 477, distance: 121.6
click at [139, 477] on td "Home Feedback P1" at bounding box center [249, 488] width 229 height 89
copy link "Home Feedback P1"
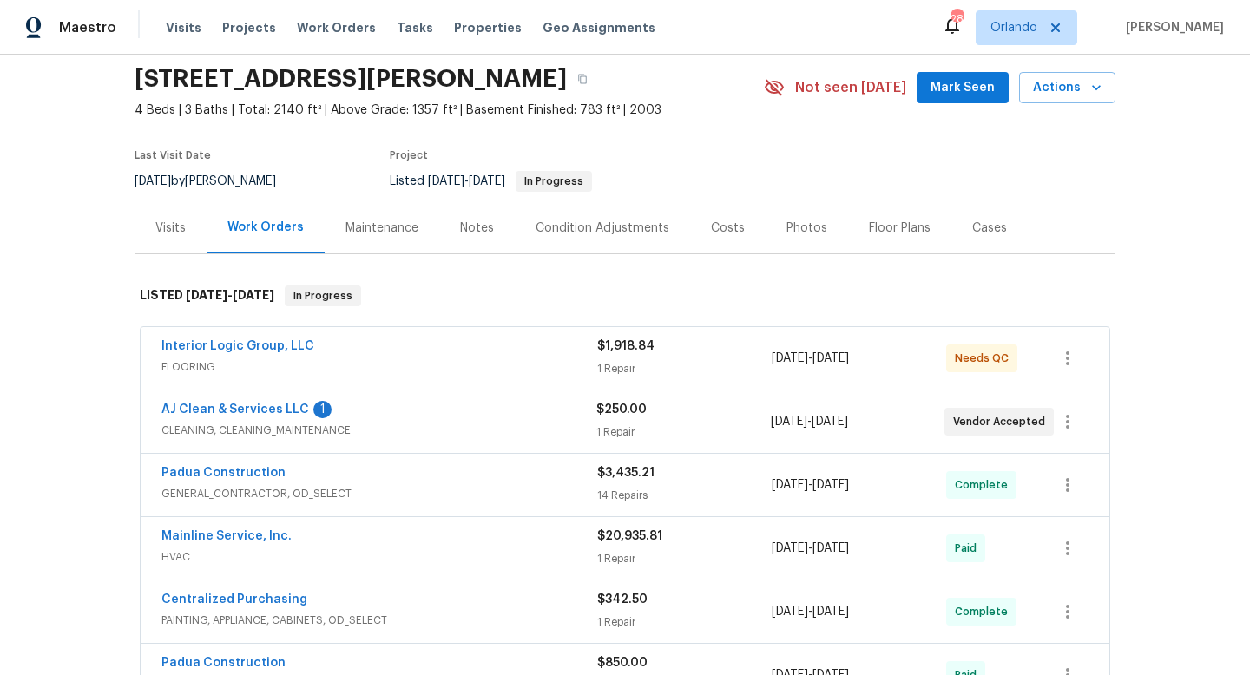
scroll to position [62, 0]
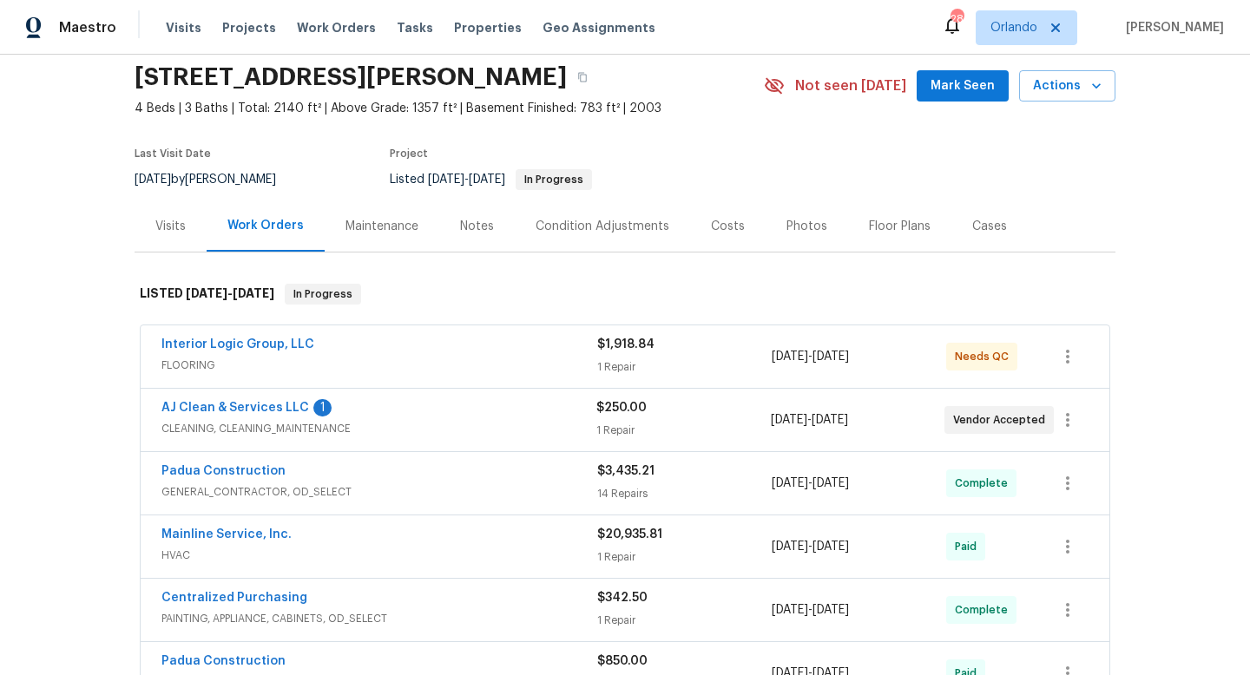
click at [470, 401] on div "AJ Clean & Services LLC 1" at bounding box center [378, 409] width 435 height 21
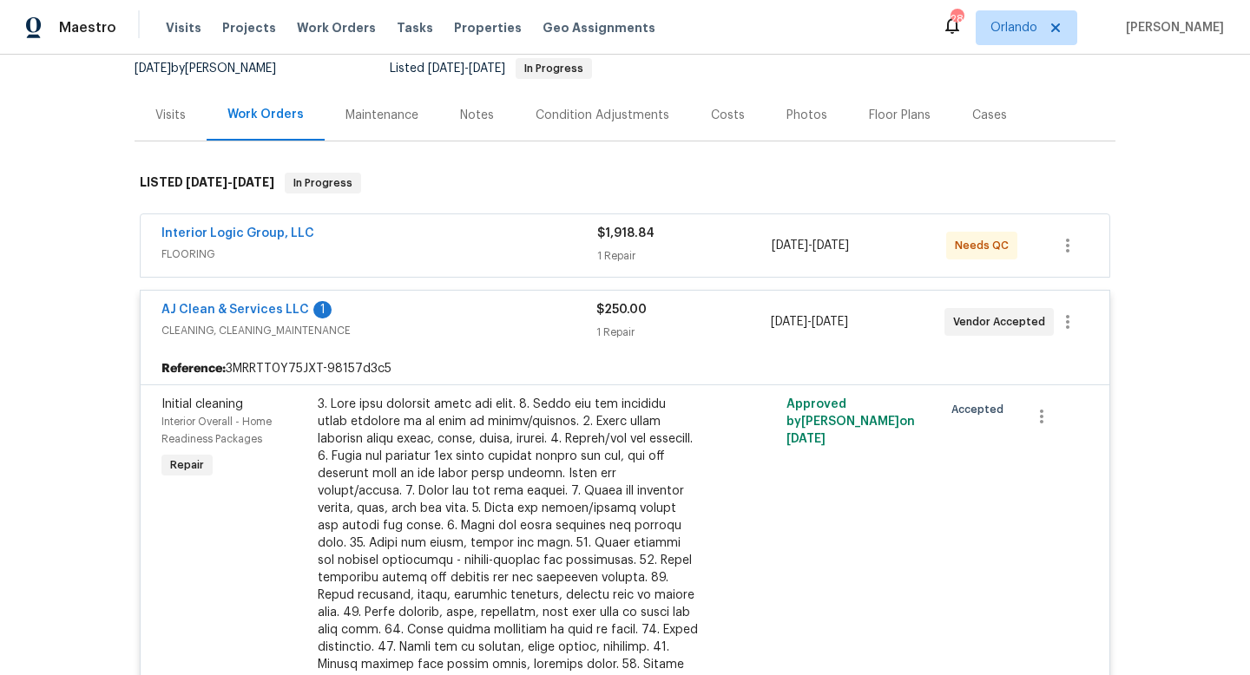
scroll to position [133, 0]
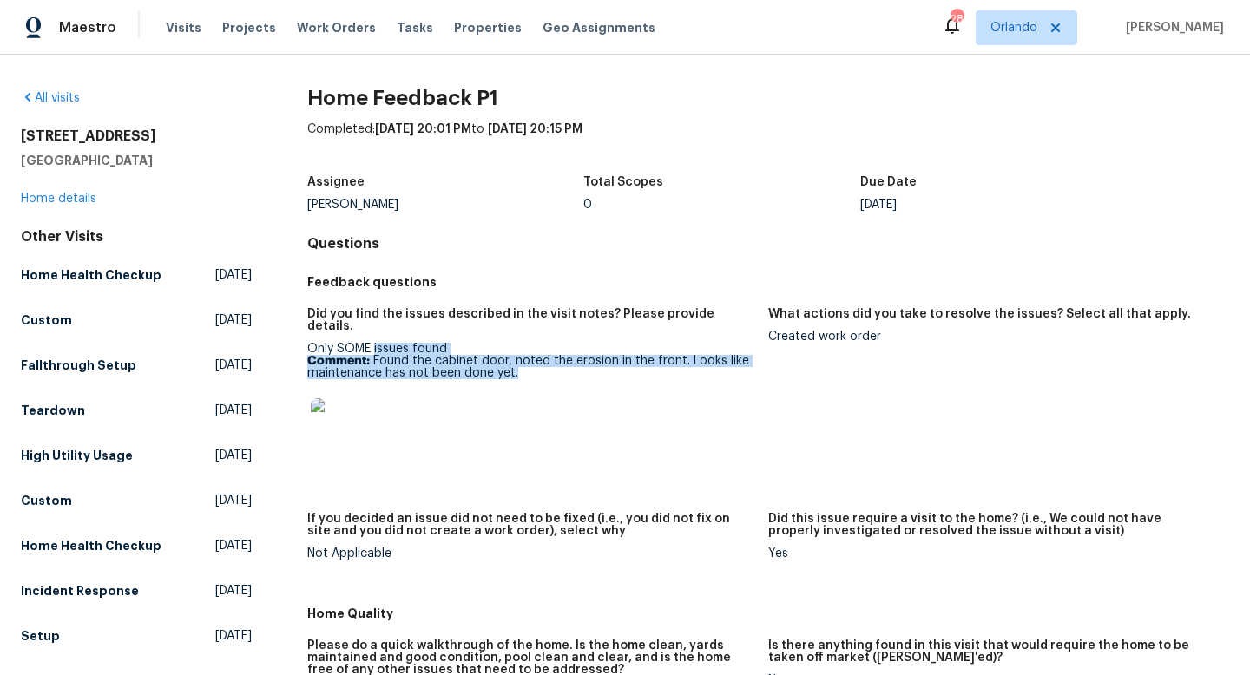
drag, startPoint x: 515, startPoint y: 365, endPoint x: 376, endPoint y: 342, distance: 140.8
click at [375, 355] on p "Comment: Found the cabinet door, noted the erosion in the front. Looks like mai…" at bounding box center [530, 367] width 447 height 24
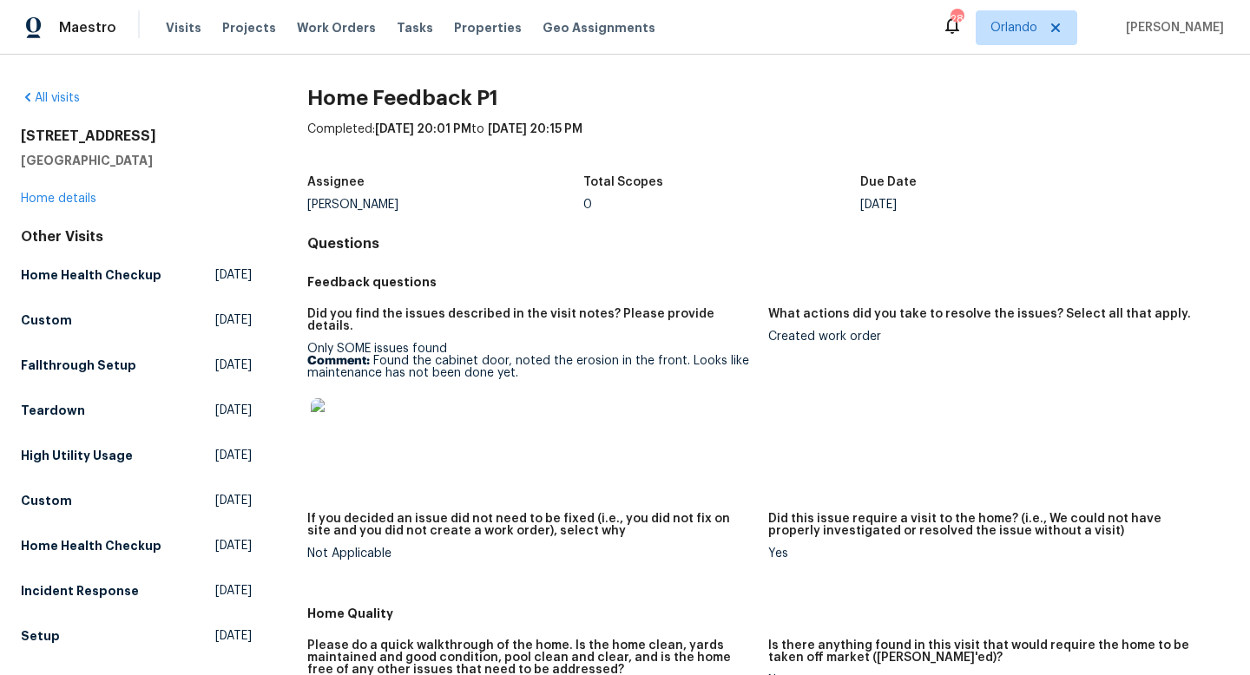
click at [518, 392] on div at bounding box center [530, 426] width 447 height 76
click at [333, 430] on img at bounding box center [339, 426] width 56 height 56
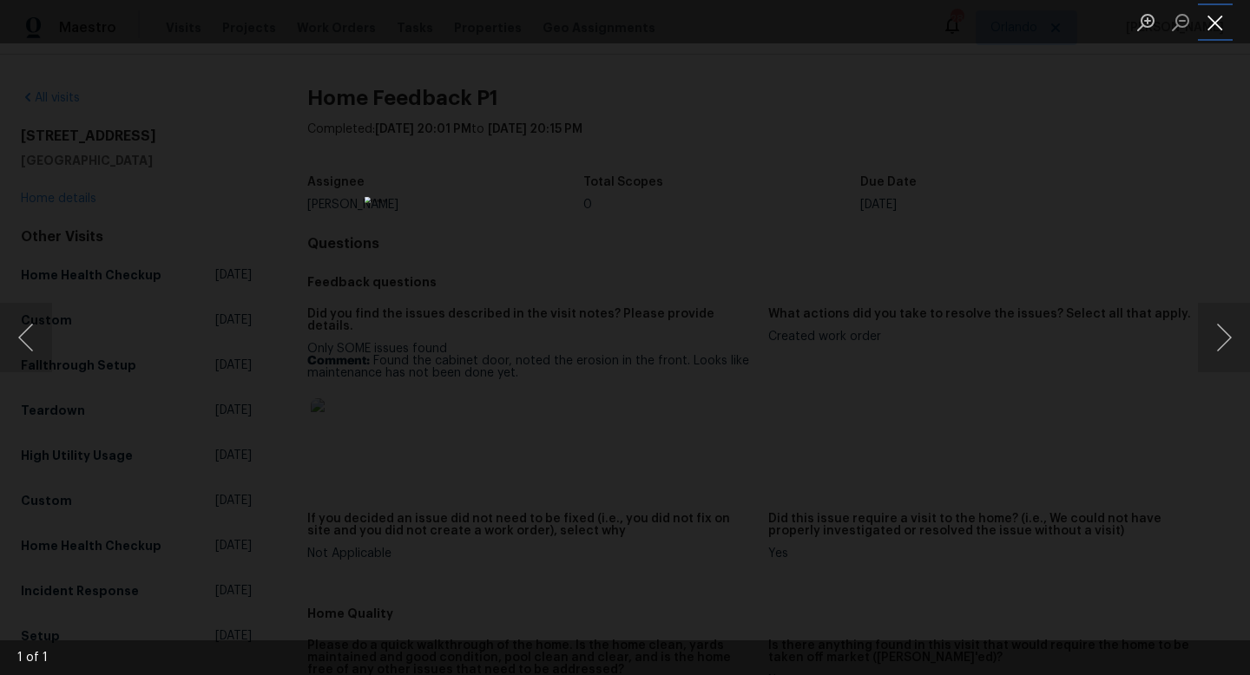
click at [1212, 26] on button "Close lightbox" at bounding box center [1215, 22] width 35 height 30
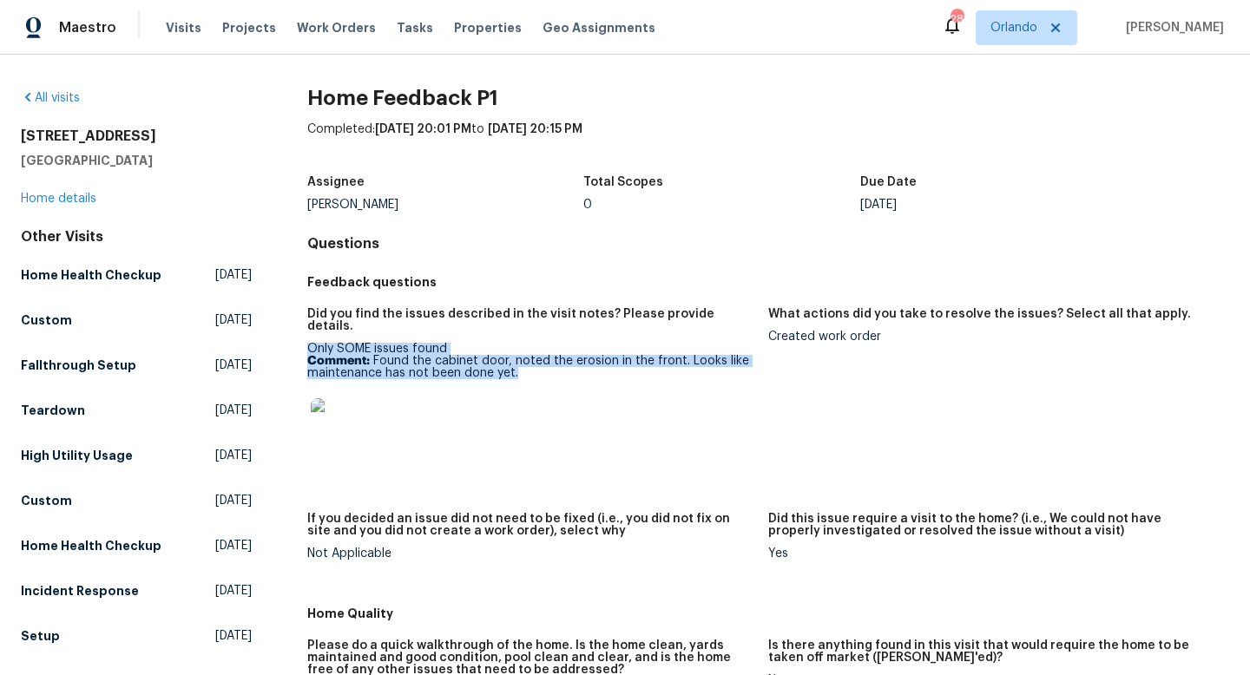
drag, startPoint x: 310, startPoint y: 334, endPoint x: 540, endPoint y: 361, distance: 231.6
click at [540, 361] on div "Only SOME issues found Comment: Found the cabinet door, noted the erosion in th…" at bounding box center [530, 404] width 447 height 122
copy div "Only SOME issues found Comment: Found the cabinet door, noted the erosion in th…"
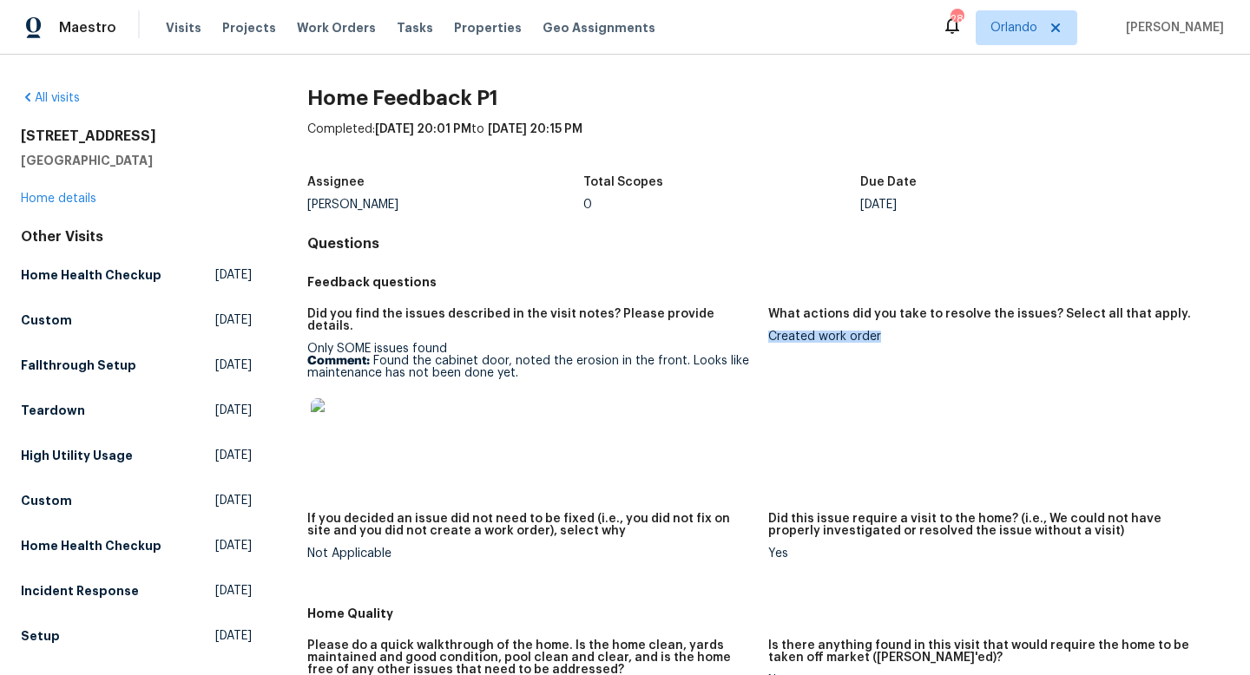
drag, startPoint x: 880, startPoint y: 339, endPoint x: 771, endPoint y: 339, distance: 109.4
click at [771, 335] on div "Created work order" at bounding box center [991, 337] width 447 height 12
copy div "Created work order"
